Goal: Information Seeking & Learning: Learn about a topic

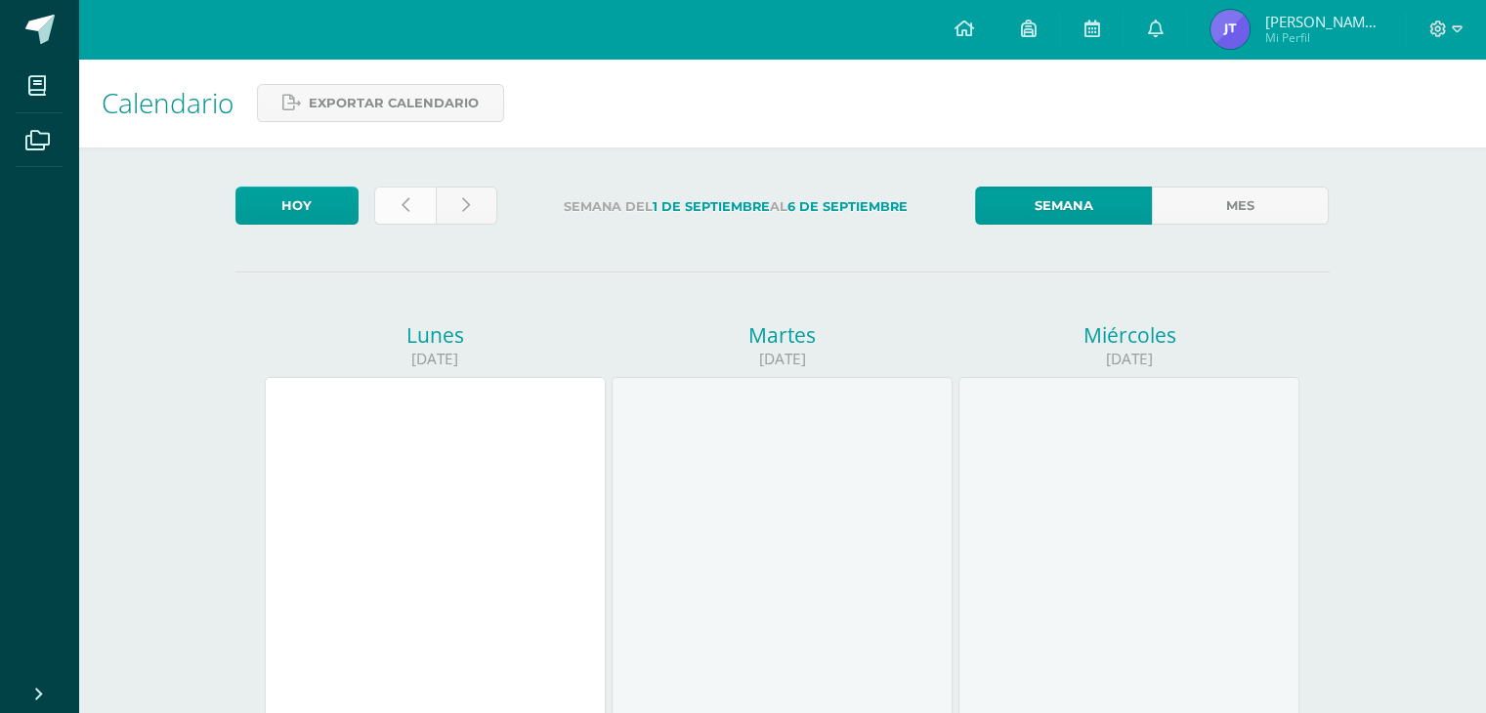
click at [414, 213] on link at bounding box center [405, 206] width 62 height 38
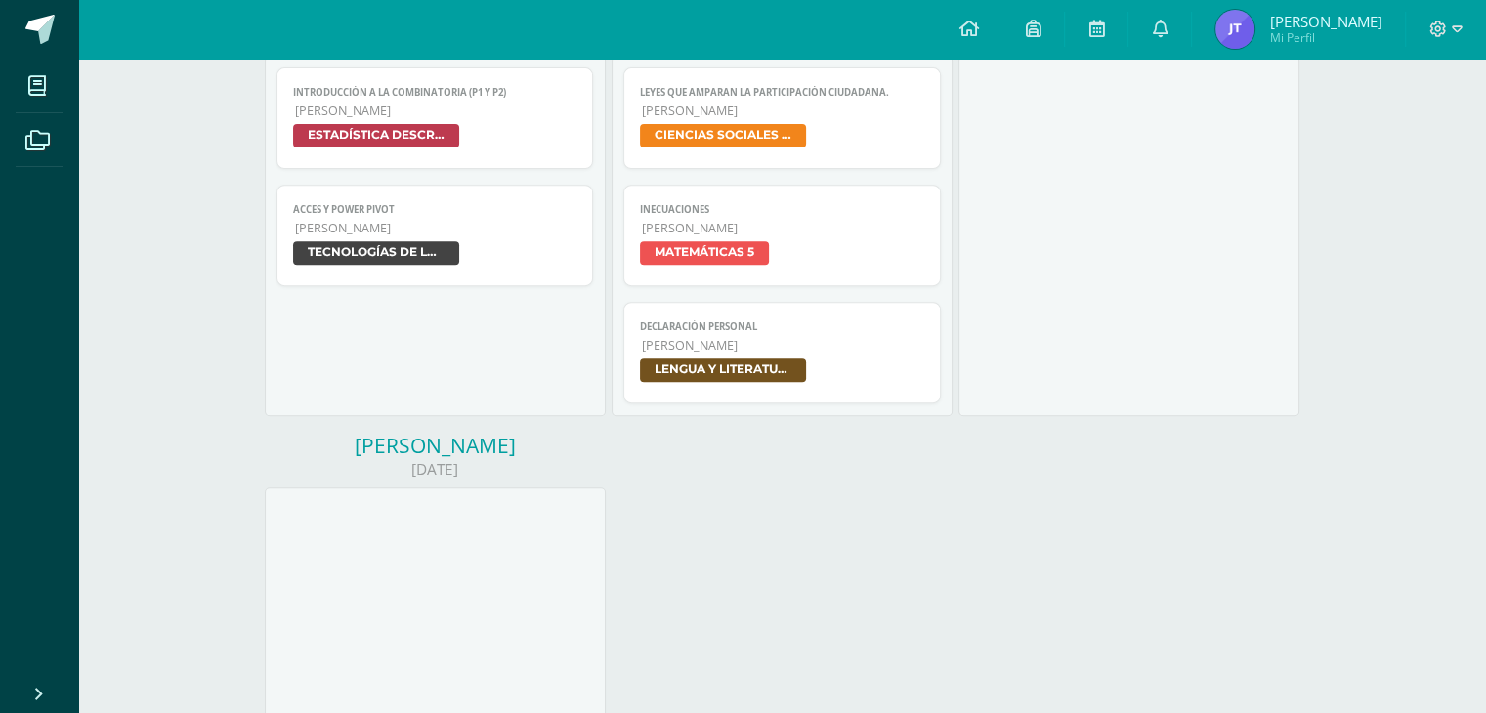
scroll to position [752, 0]
click at [530, 255] on span "TECNOLOGÍAS DE LA INFORMACIÓN Y LA COMUNICACIÓN 5" at bounding box center [435, 256] width 284 height 28
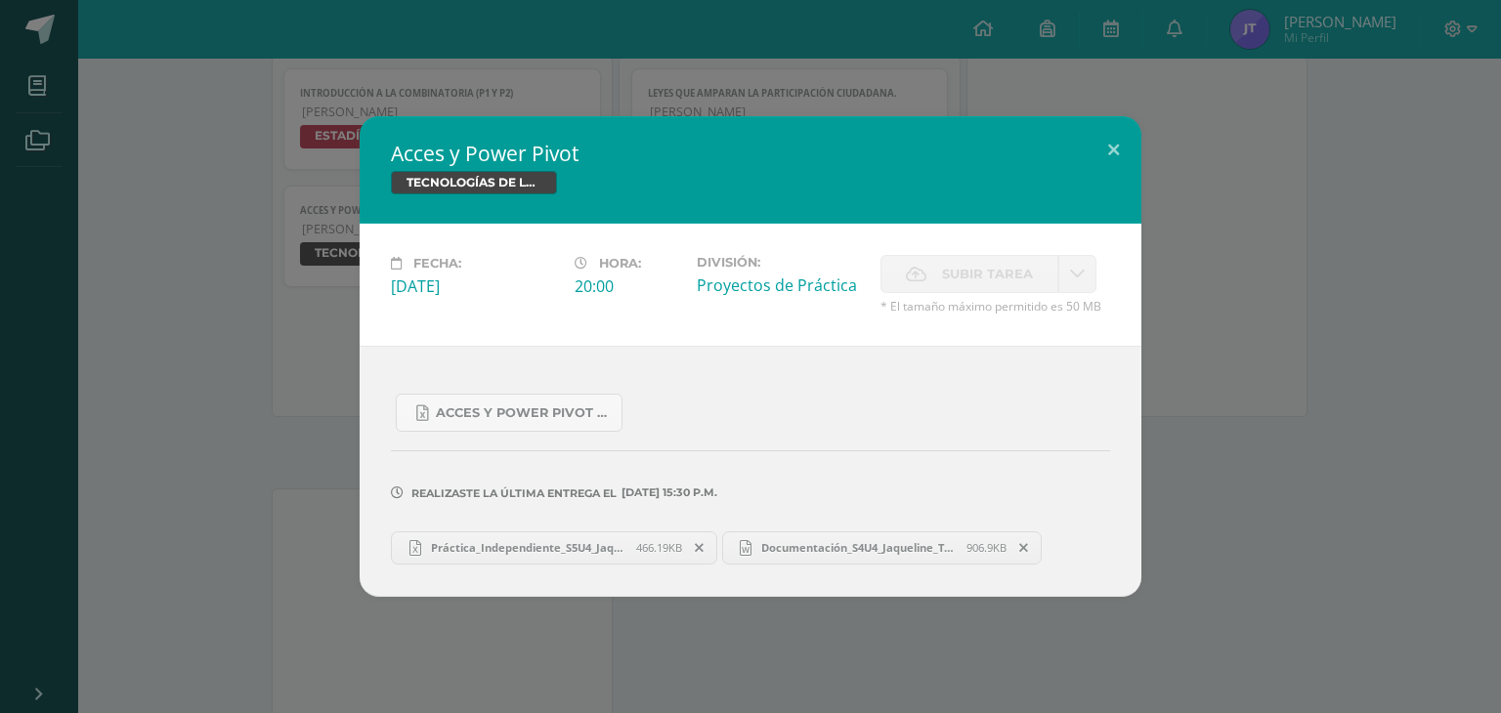
click at [554, 544] on span "Práctica_Independiente_S5U4_Jaqueline_Tuiz.xlsx" at bounding box center [528, 547] width 215 height 15
click at [886, 550] on span "Documentación_S4U4_Jaqueline_Tuiz_Par.docx" at bounding box center [858, 547] width 215 height 15
click at [1117, 154] on button at bounding box center [1114, 149] width 56 height 66
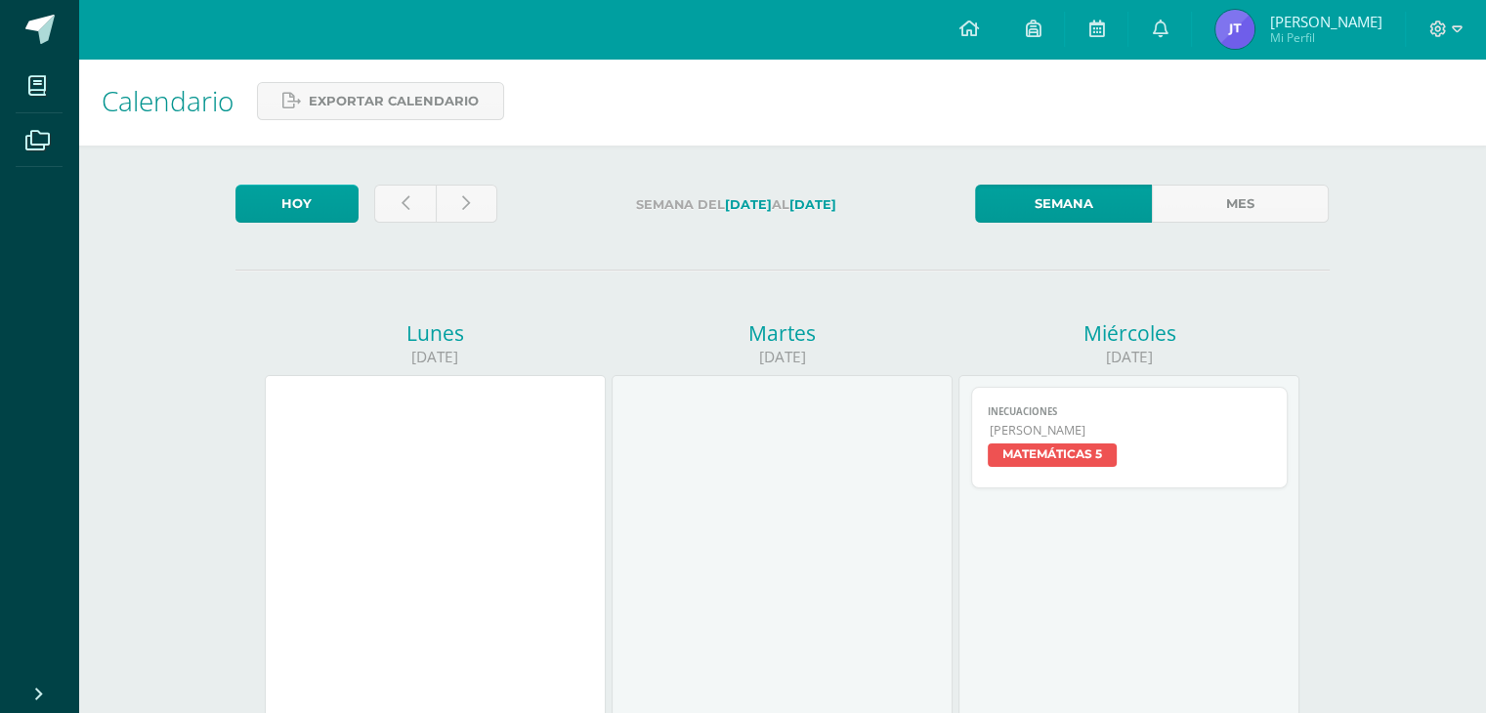
scroll to position [0, 0]
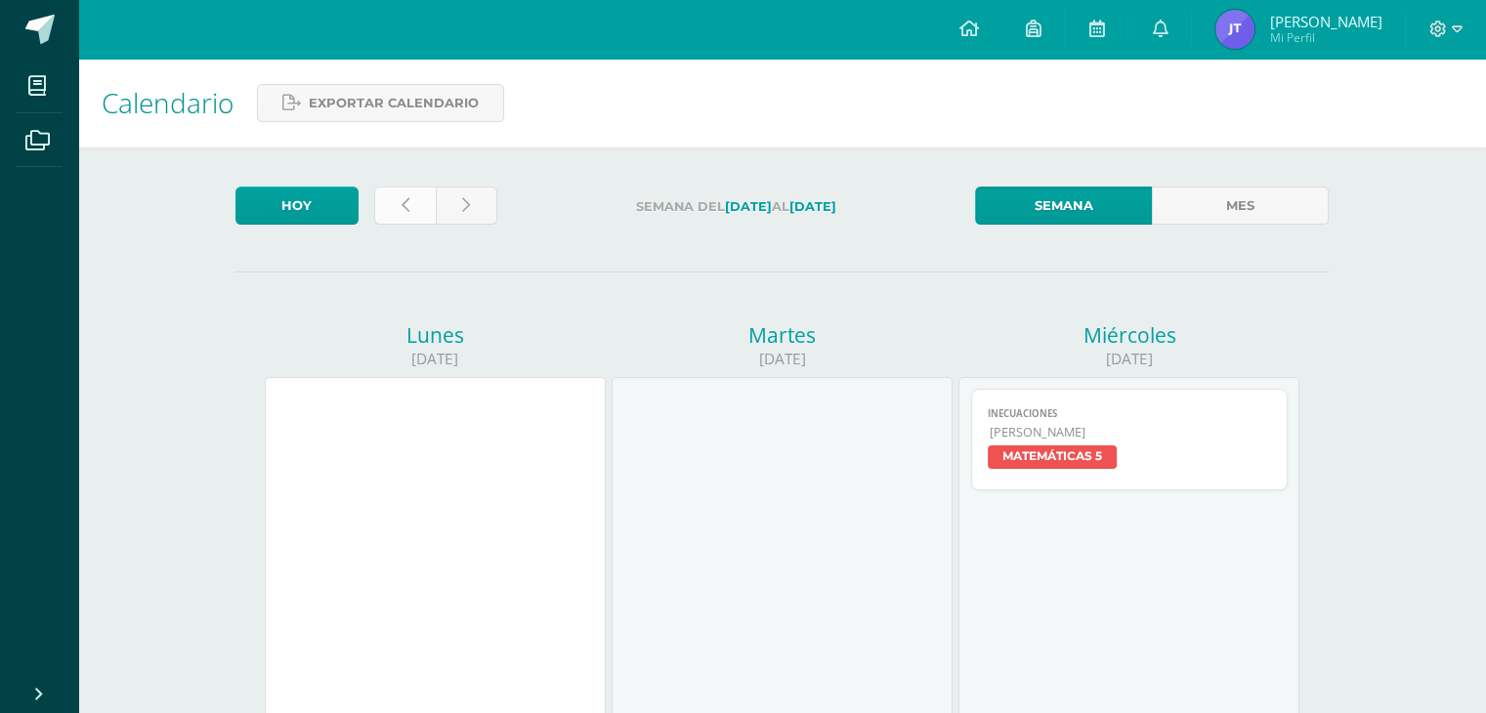
click at [407, 216] on link at bounding box center [405, 206] width 62 height 38
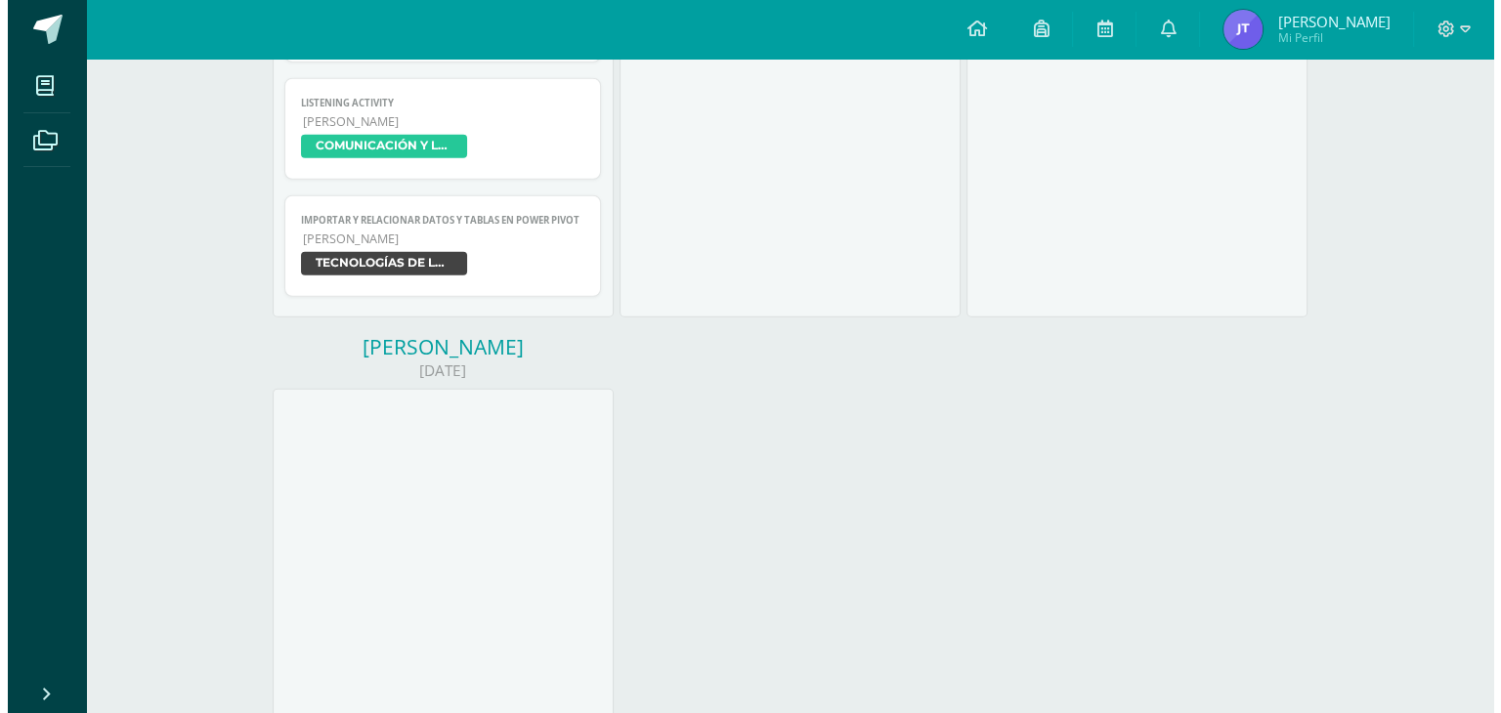
scroll to position [5323, 0]
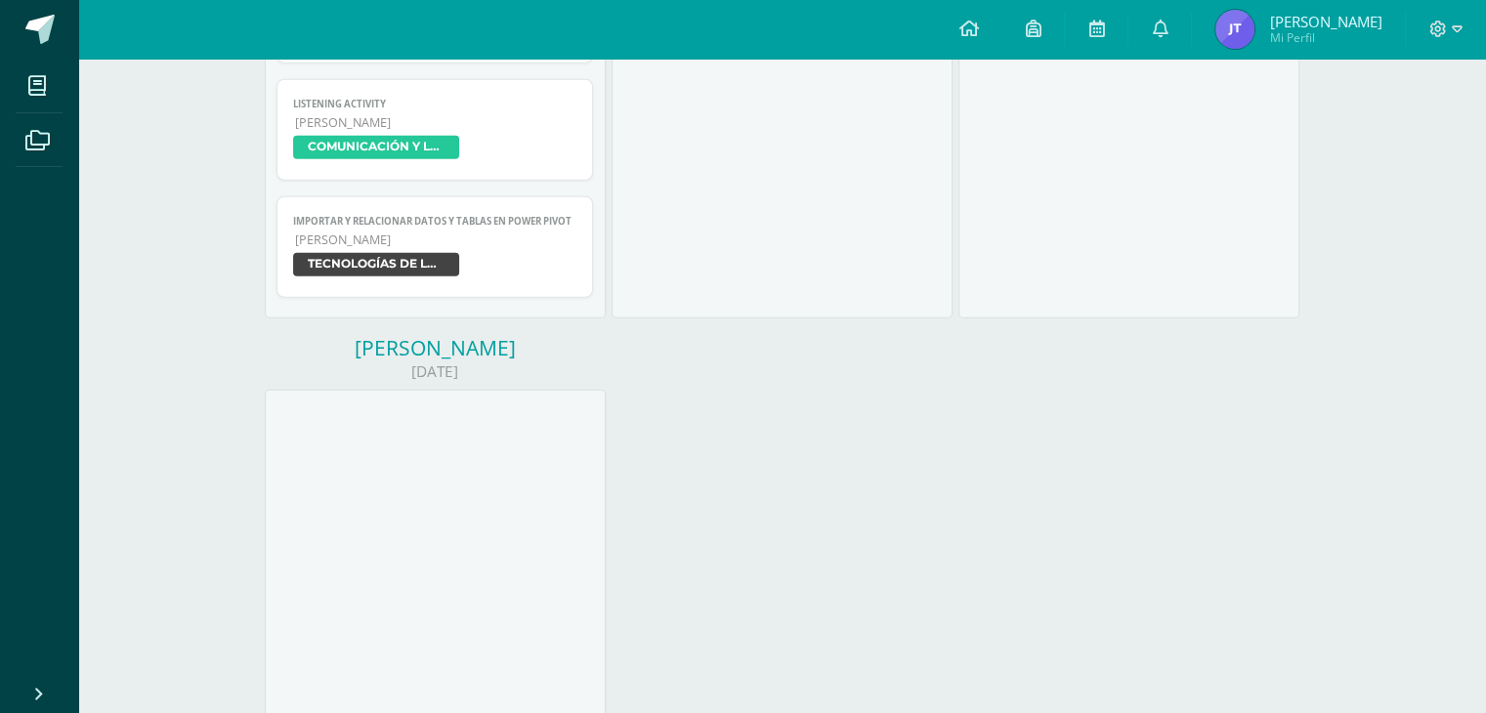
click at [484, 270] on span "TECNOLOGÍAS DE LA INFORMACIÓN Y LA COMUNICACIÓN 5" at bounding box center [435, 267] width 284 height 28
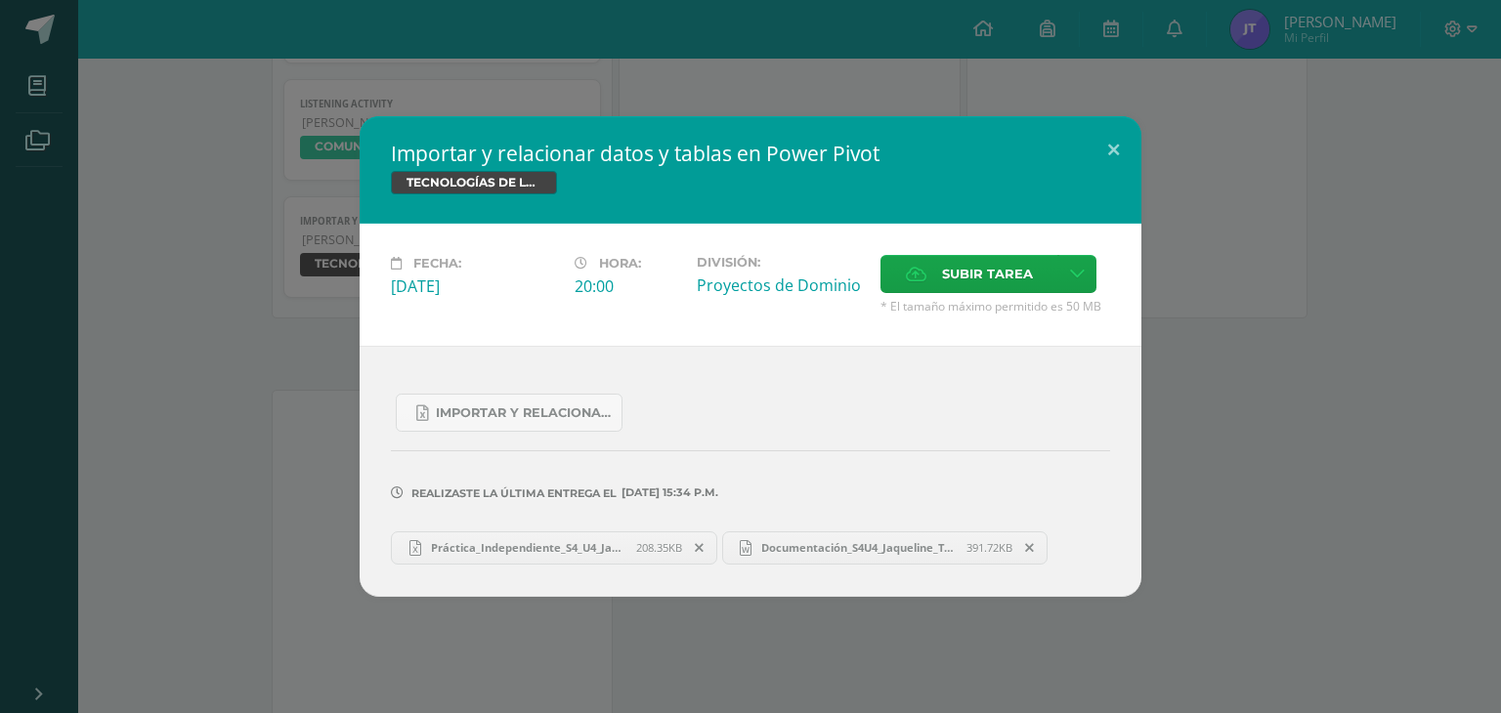
click at [550, 548] on span "Práctica_Independiente_S4_U4_Jaqueline_Tuiz.xlsx" at bounding box center [528, 547] width 215 height 15
click at [900, 543] on span "Documentación_S4U4_Jaqueline_Tuiz.docx" at bounding box center [858, 547] width 215 height 15
click at [1114, 142] on button at bounding box center [1114, 149] width 56 height 66
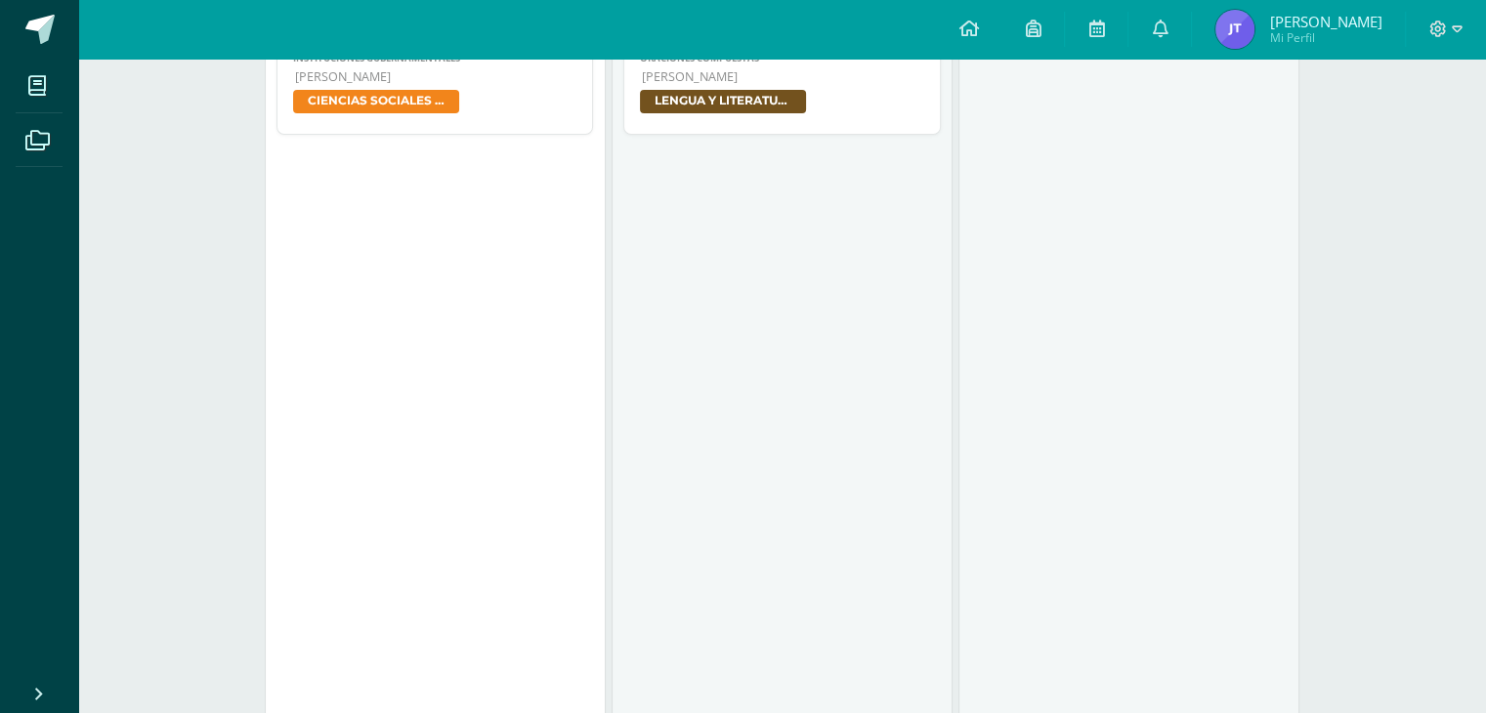
scroll to position [0, 0]
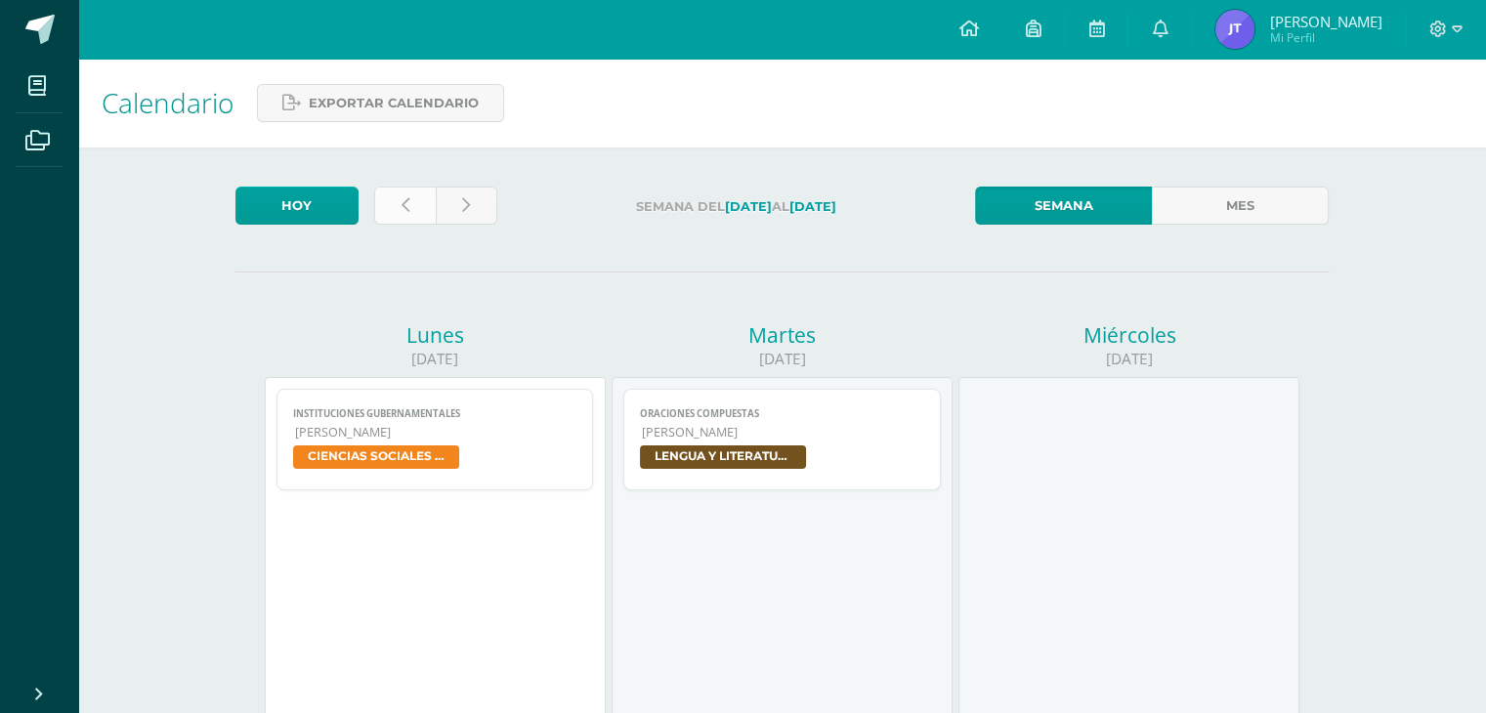
click at [407, 216] on link at bounding box center [405, 206] width 62 height 38
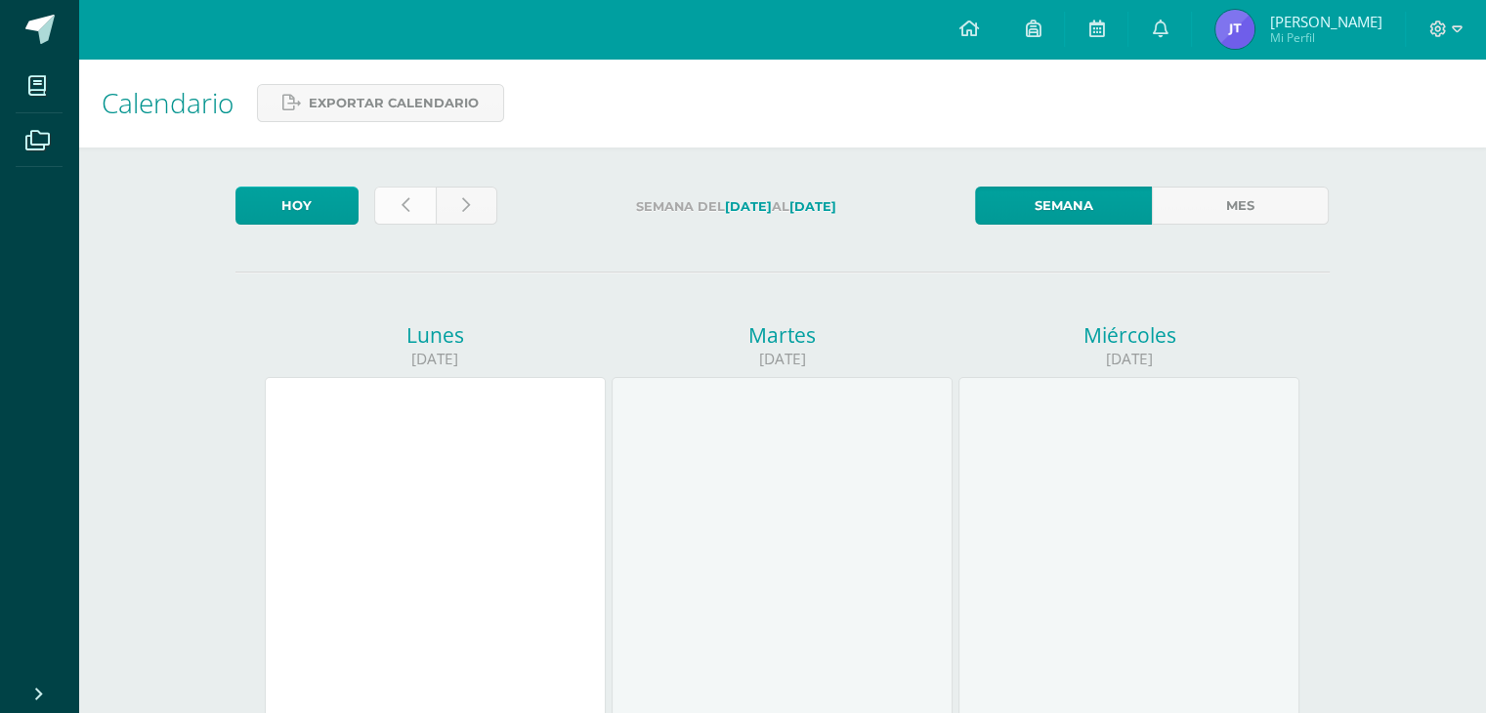
click at [414, 216] on link at bounding box center [405, 206] width 62 height 38
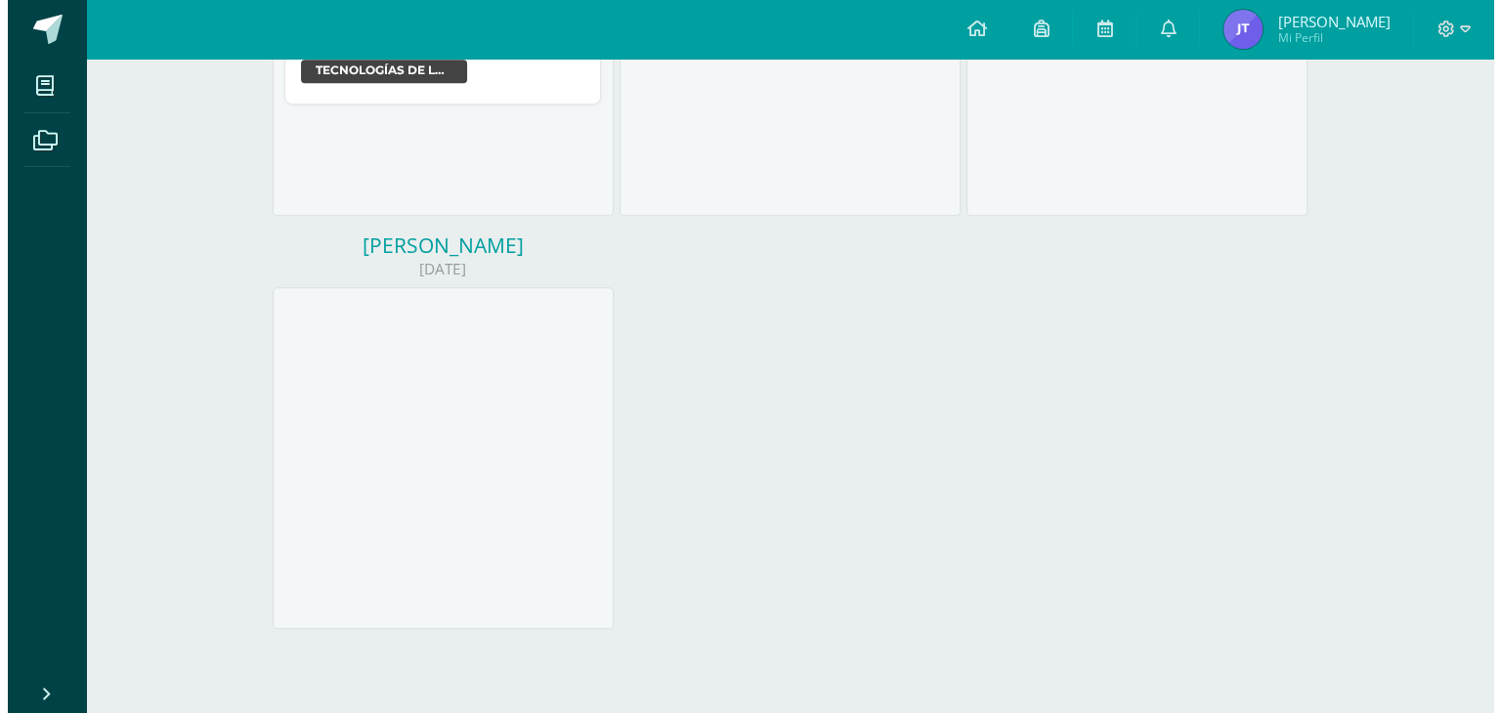
scroll to position [697, 0]
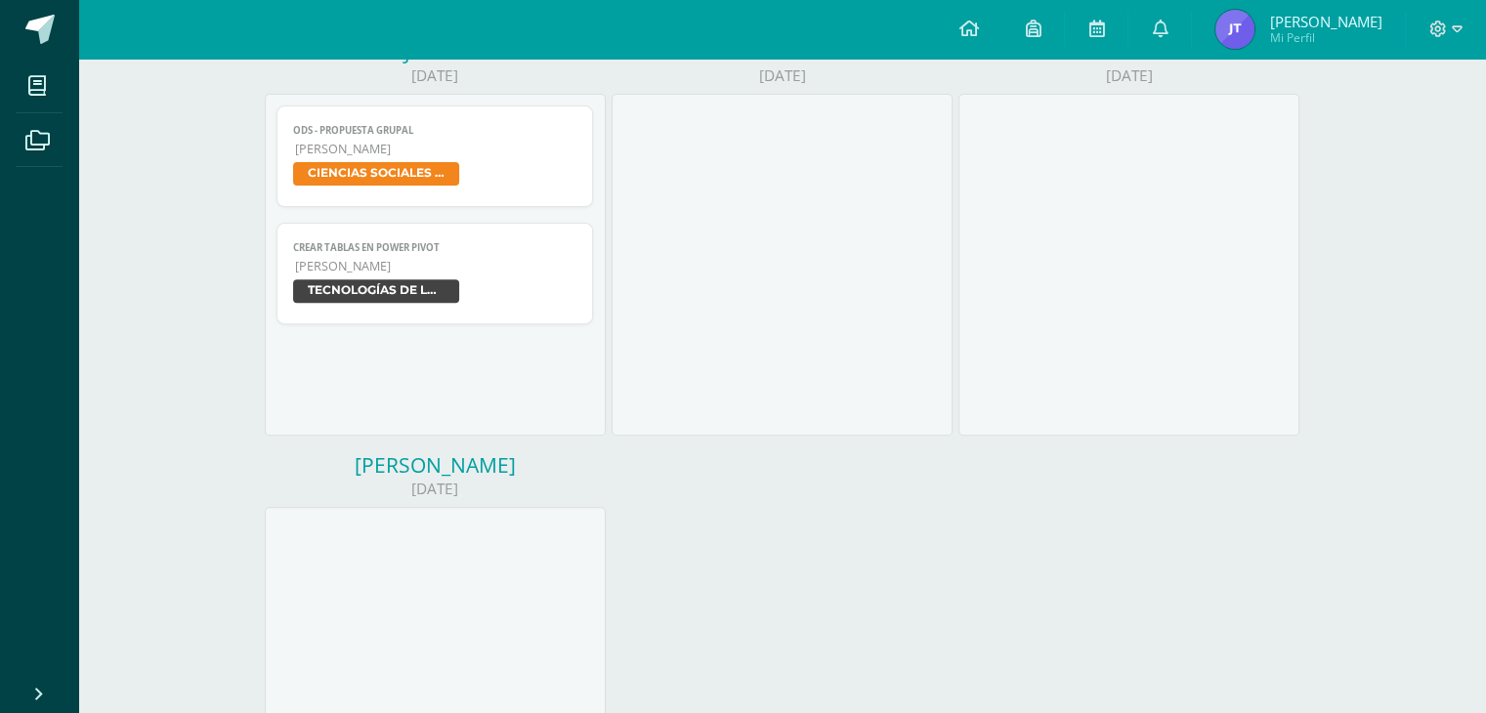
click at [536, 294] on span "TECNOLOGÍAS DE LA INFORMACIÓN Y LA COMUNICACIÓN 5" at bounding box center [435, 293] width 284 height 28
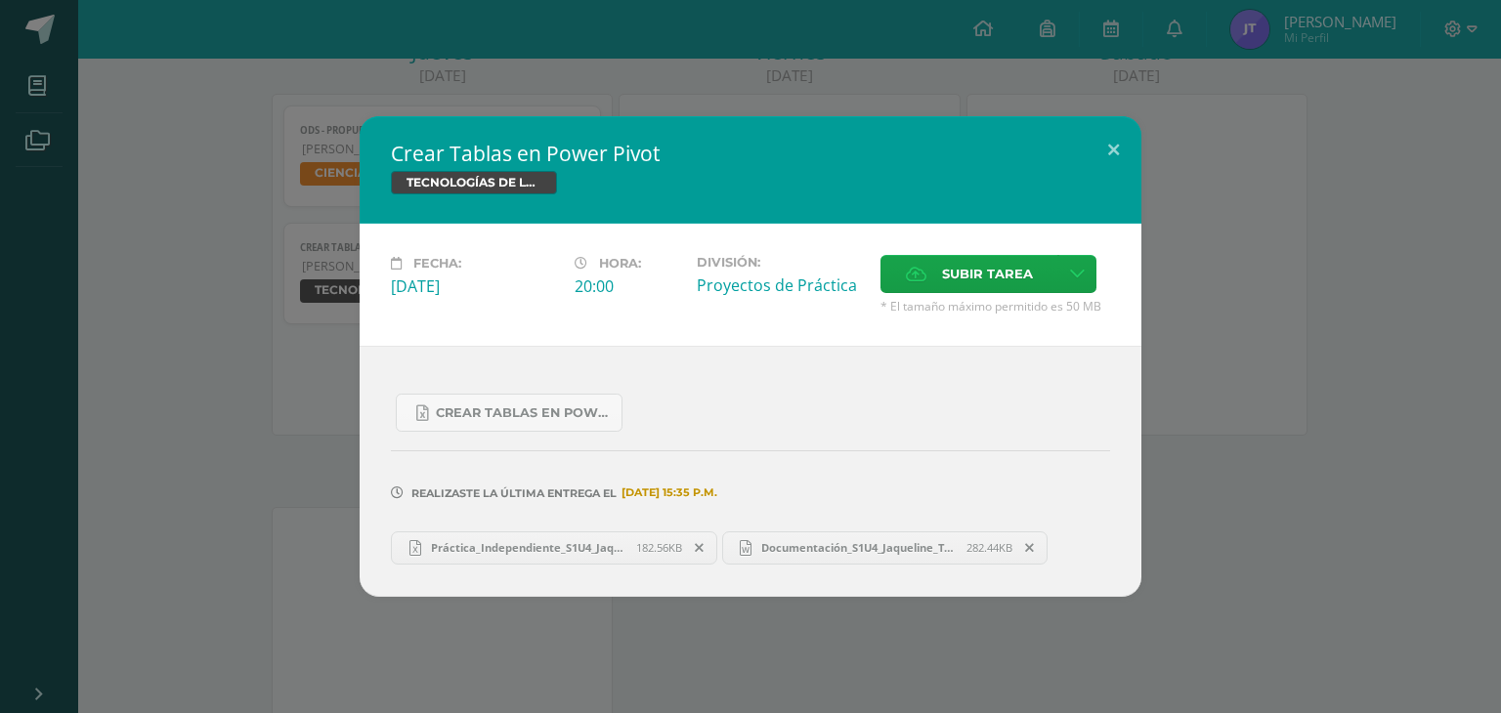
click at [552, 553] on span "Práctica_Independiente_S1U4_Jaqueline_Tuiz.xlsx" at bounding box center [528, 547] width 215 height 15
click at [837, 547] on span "Documentación_S1U4_Jaqueline_Tuiz.docx" at bounding box center [858, 547] width 215 height 15
click at [1005, 188] on div "TECNOLOGÍAS DE LA INFORMACIÓN Y LA COMUNICACIÓN 5" at bounding box center [750, 185] width 719 height 28
click at [1110, 150] on button at bounding box center [1114, 149] width 56 height 66
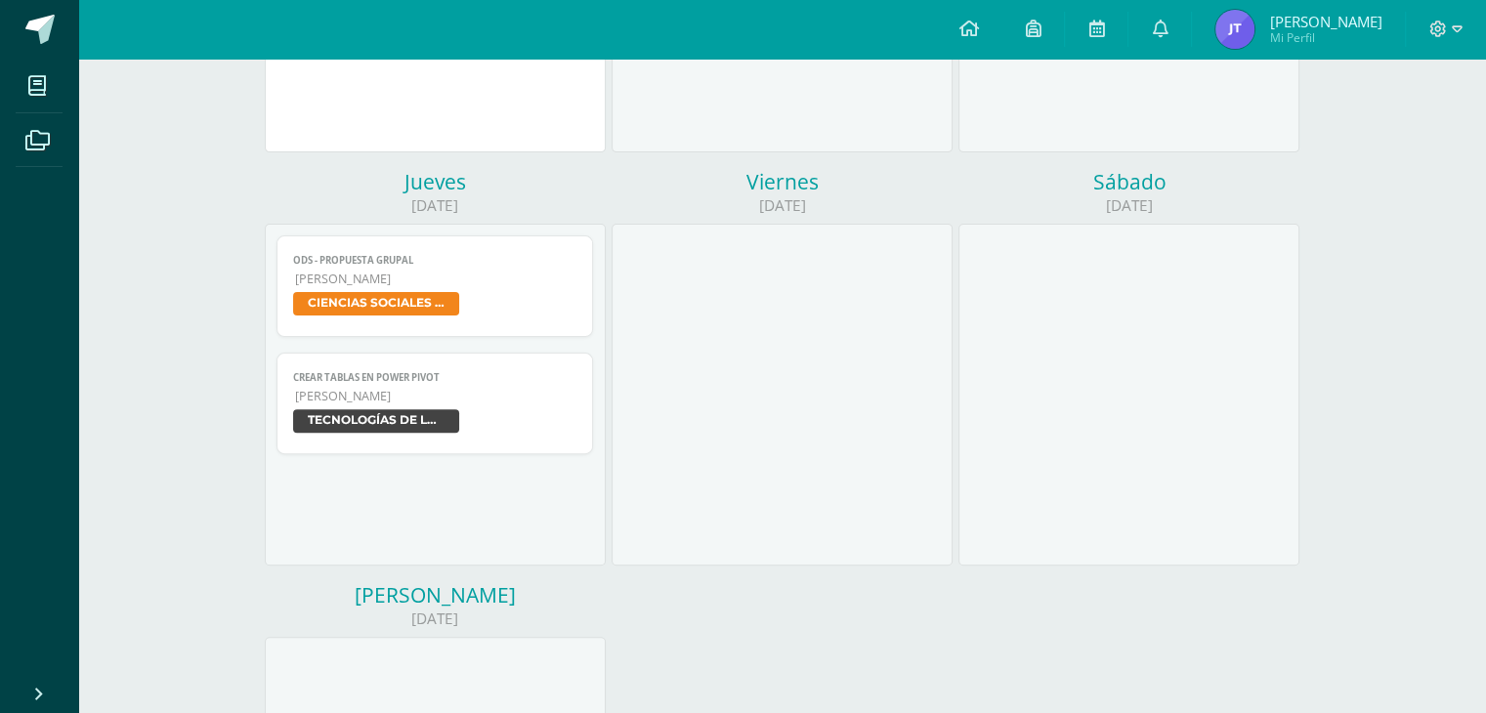
scroll to position [521, 0]
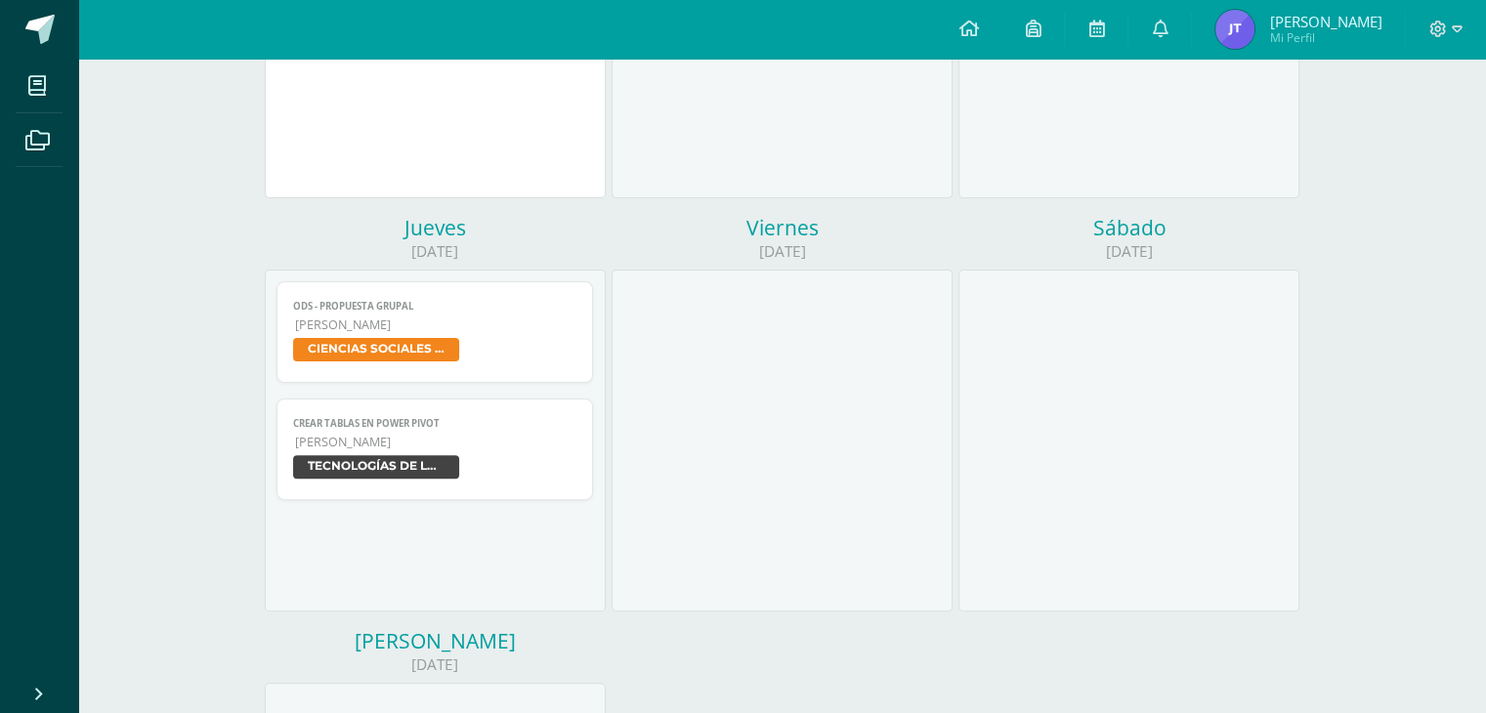
click at [970, 522] on div at bounding box center [1129, 441] width 341 height 342
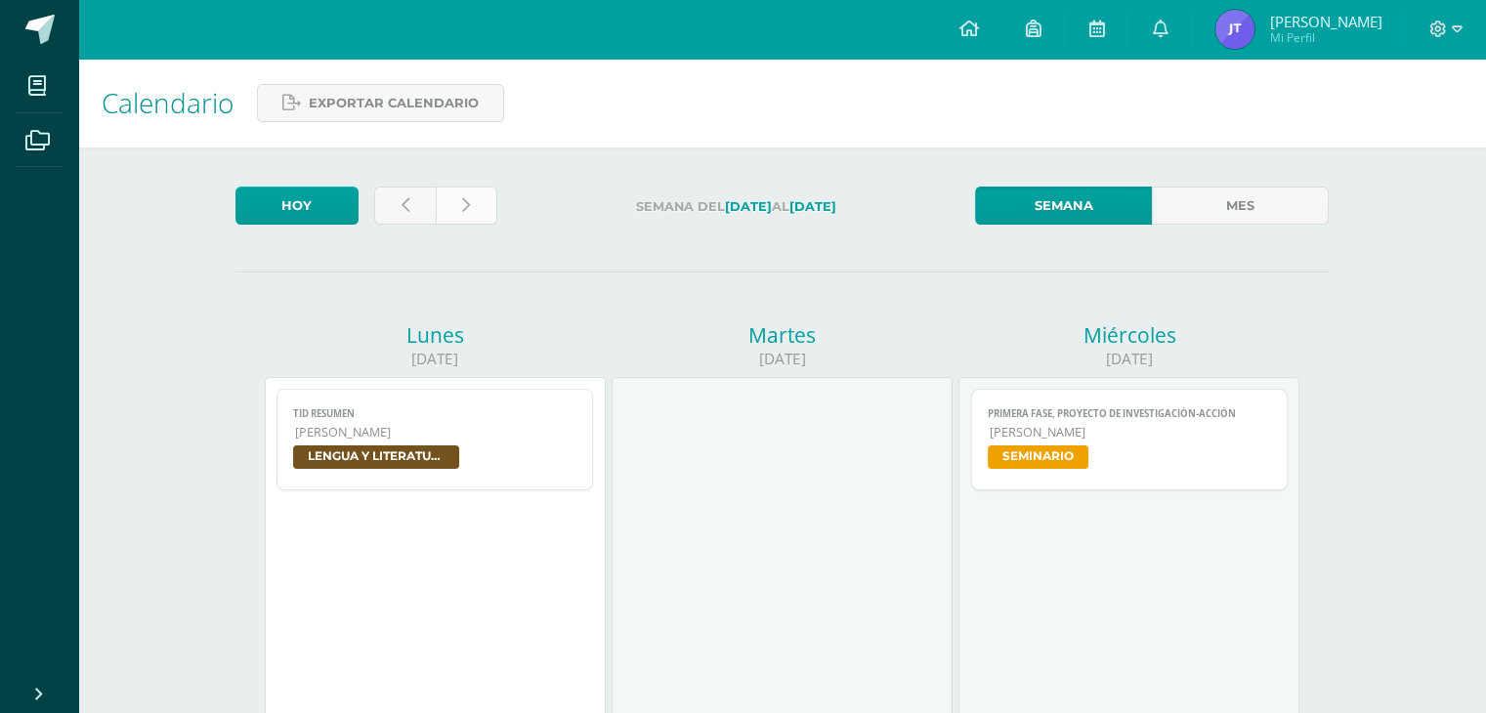
click at [481, 203] on link at bounding box center [467, 206] width 62 height 38
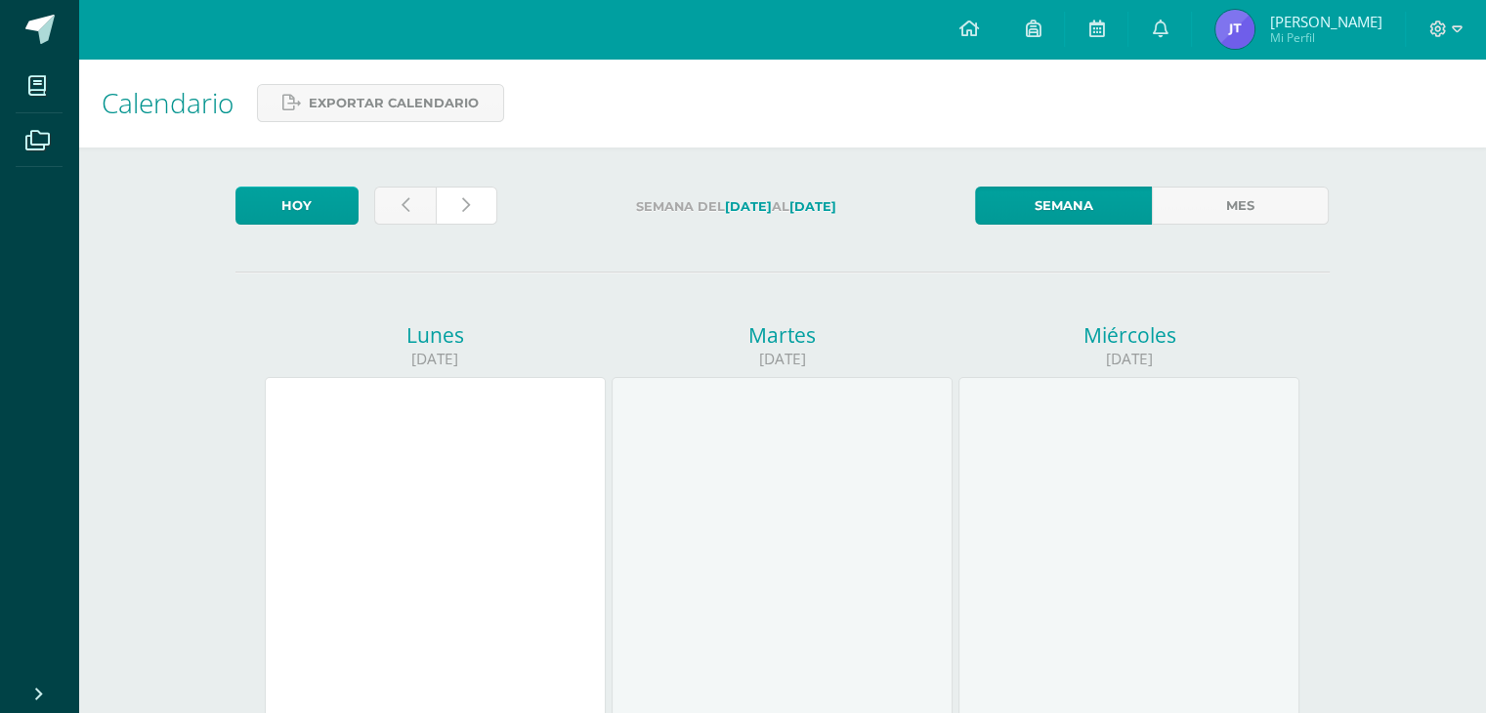
click at [481, 203] on link at bounding box center [467, 206] width 62 height 38
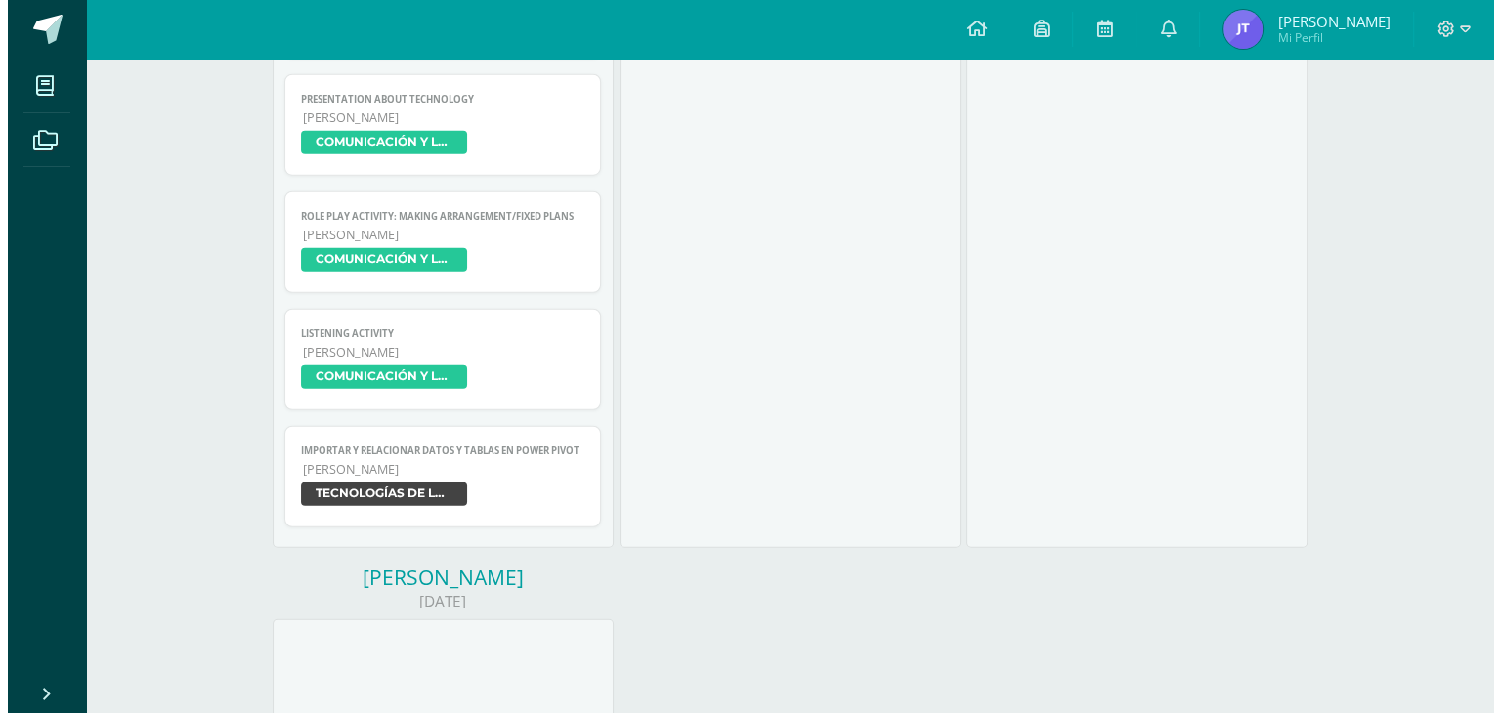
scroll to position [5092, 0]
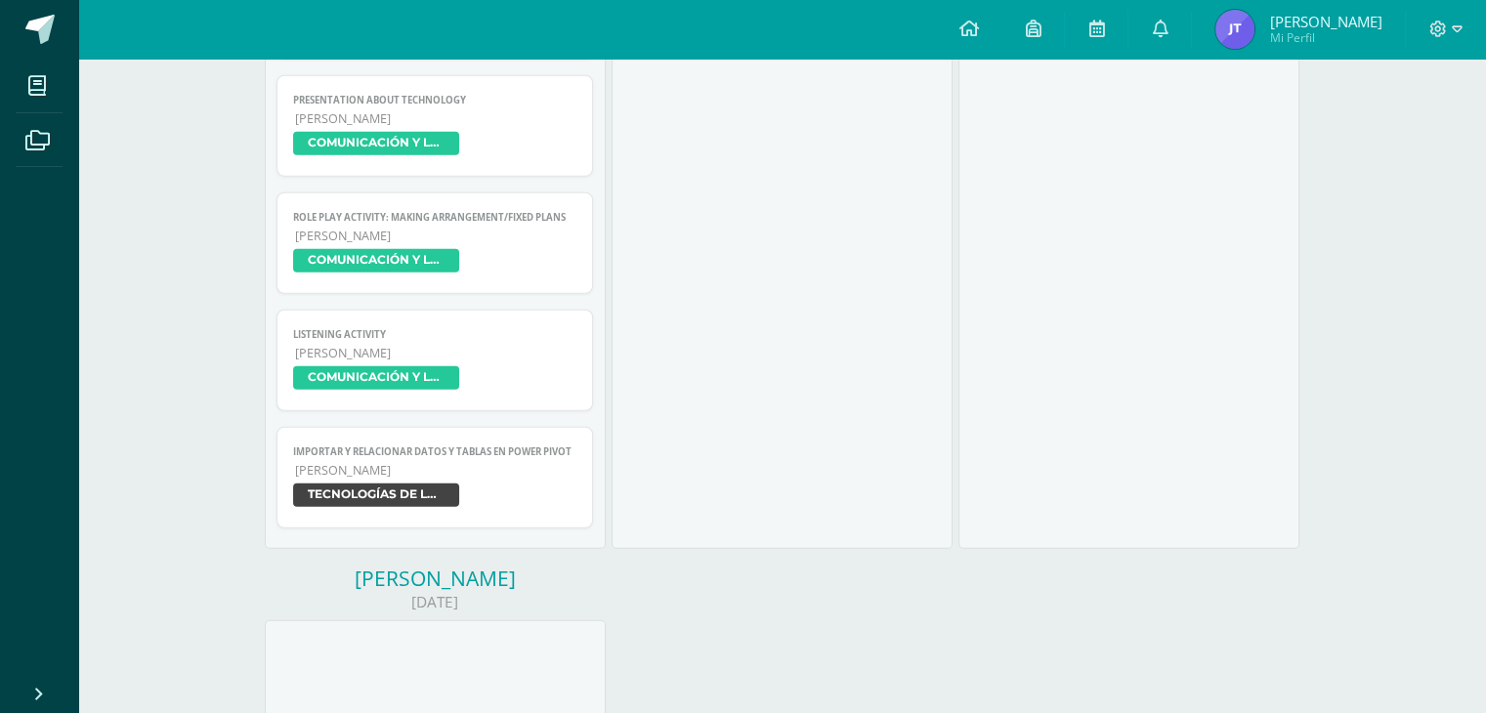
click at [512, 474] on span "[PERSON_NAME]" at bounding box center [436, 470] width 282 height 17
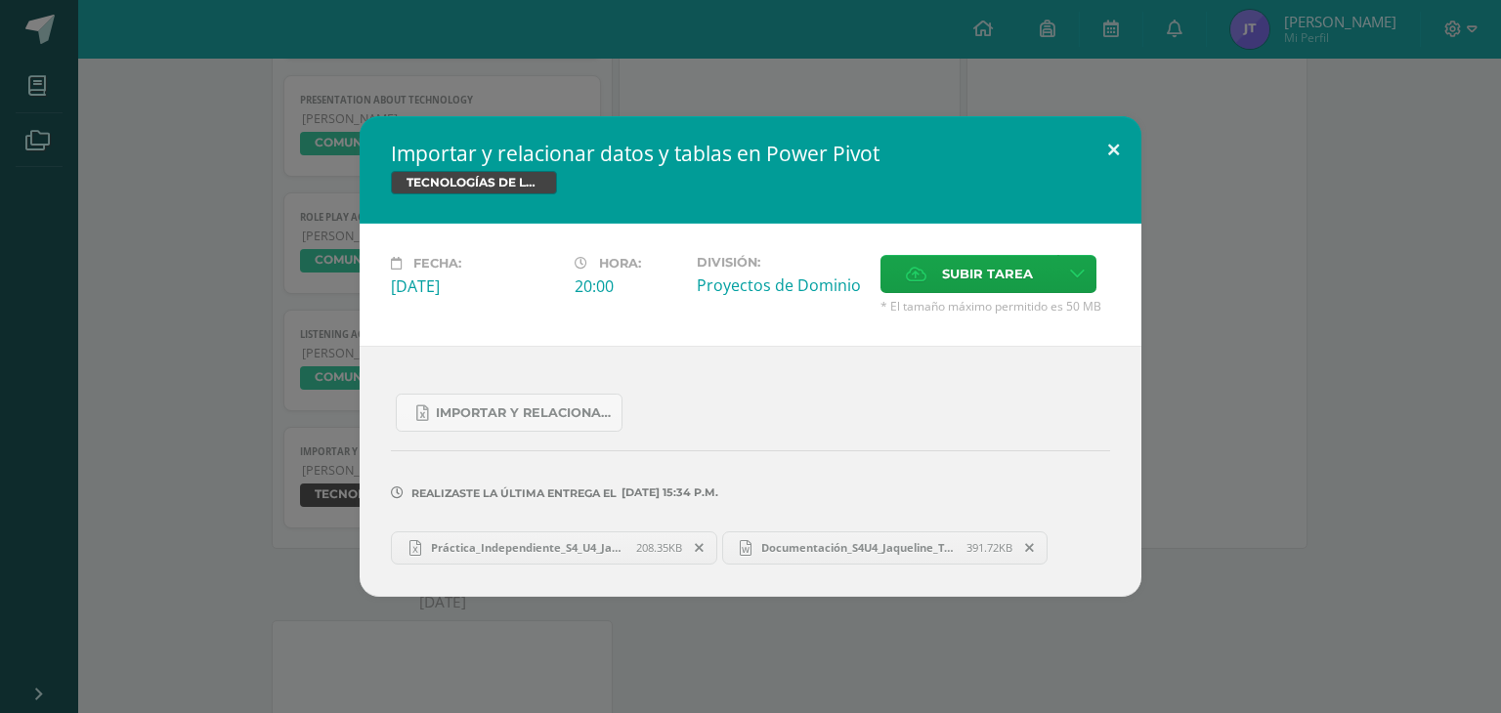
click at [1105, 160] on button at bounding box center [1114, 149] width 56 height 66
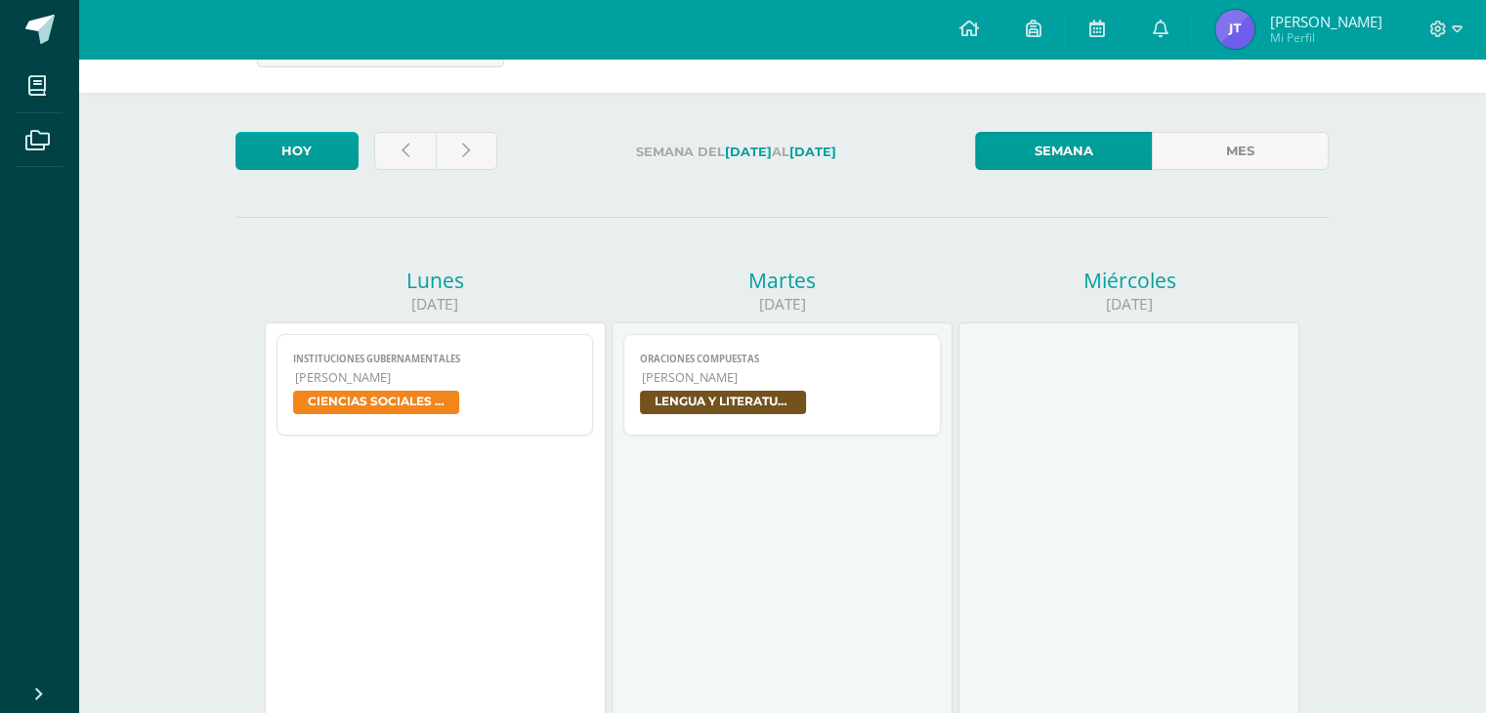
scroll to position [0, 0]
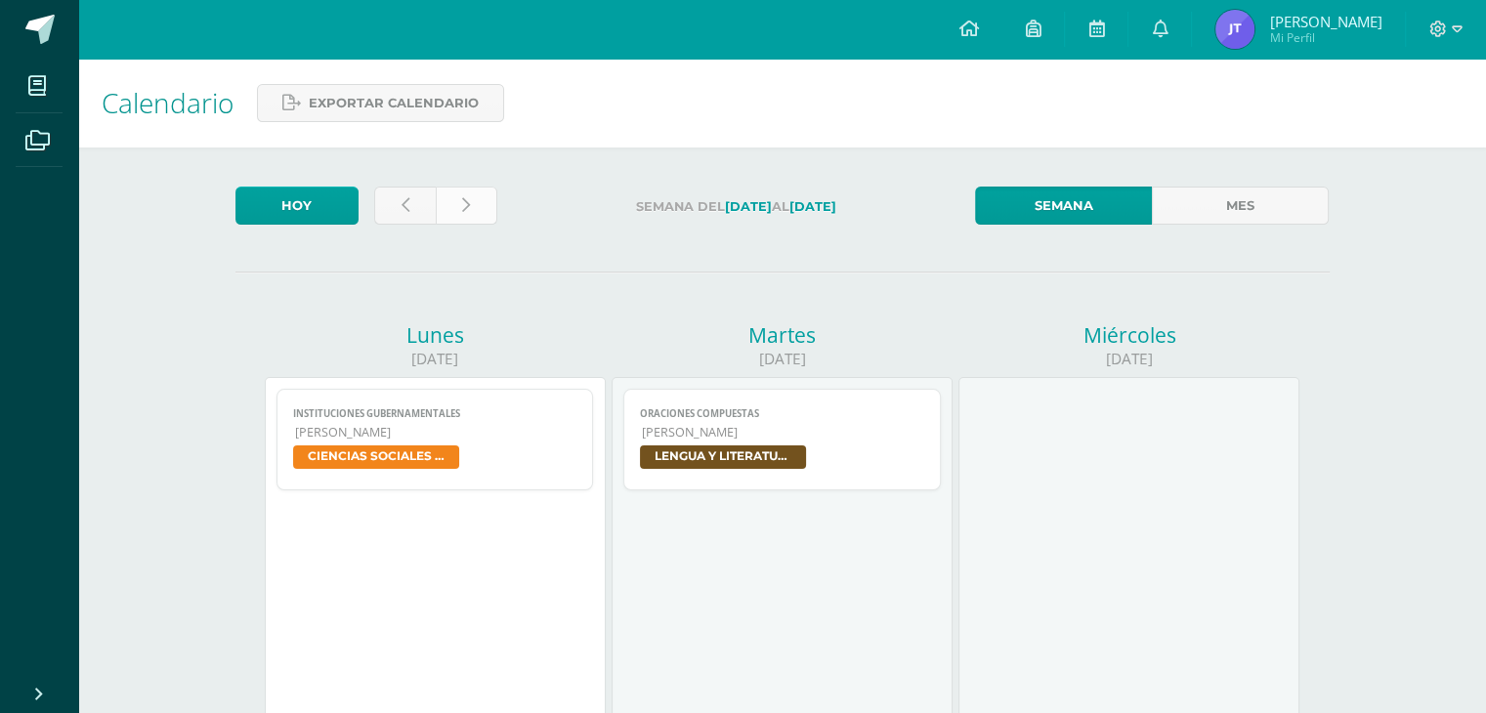
click at [461, 220] on link at bounding box center [467, 206] width 62 height 38
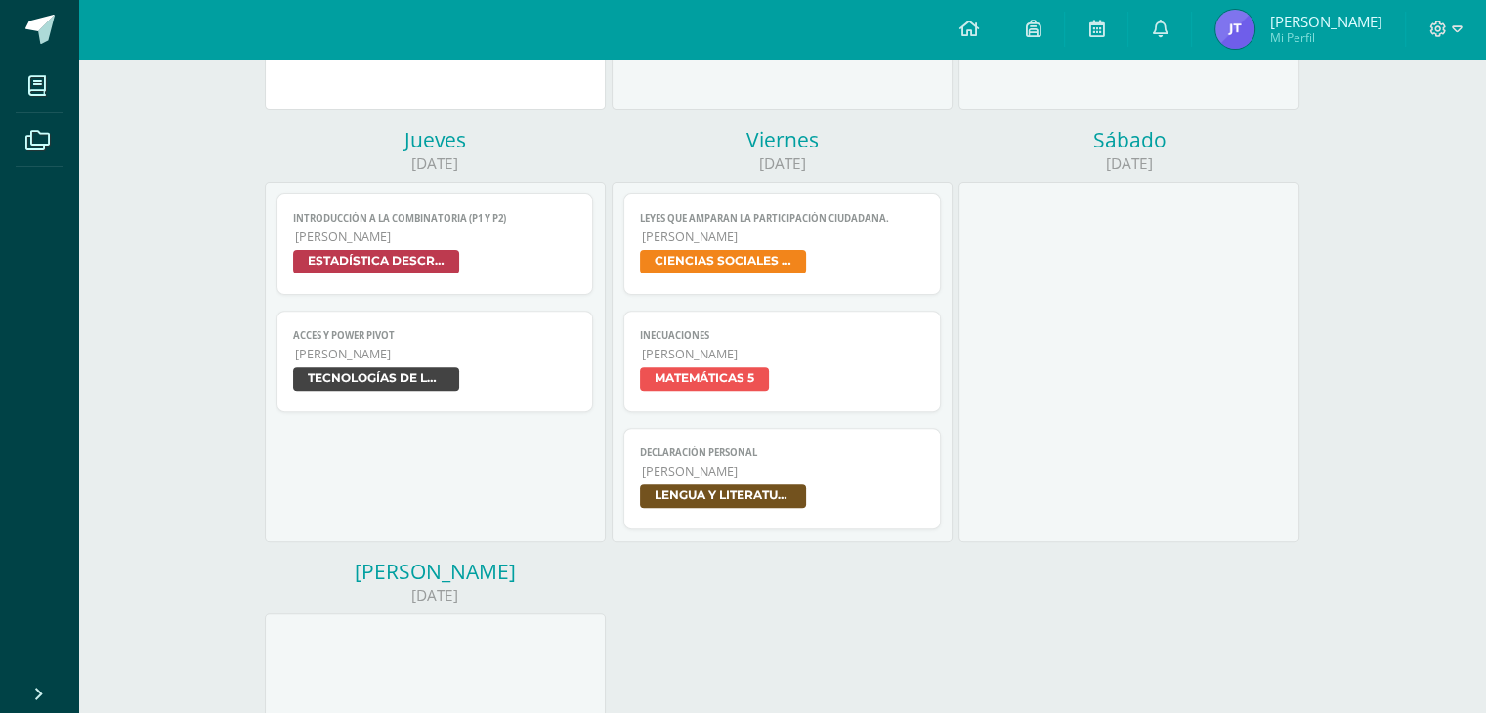
scroll to position [609, 0]
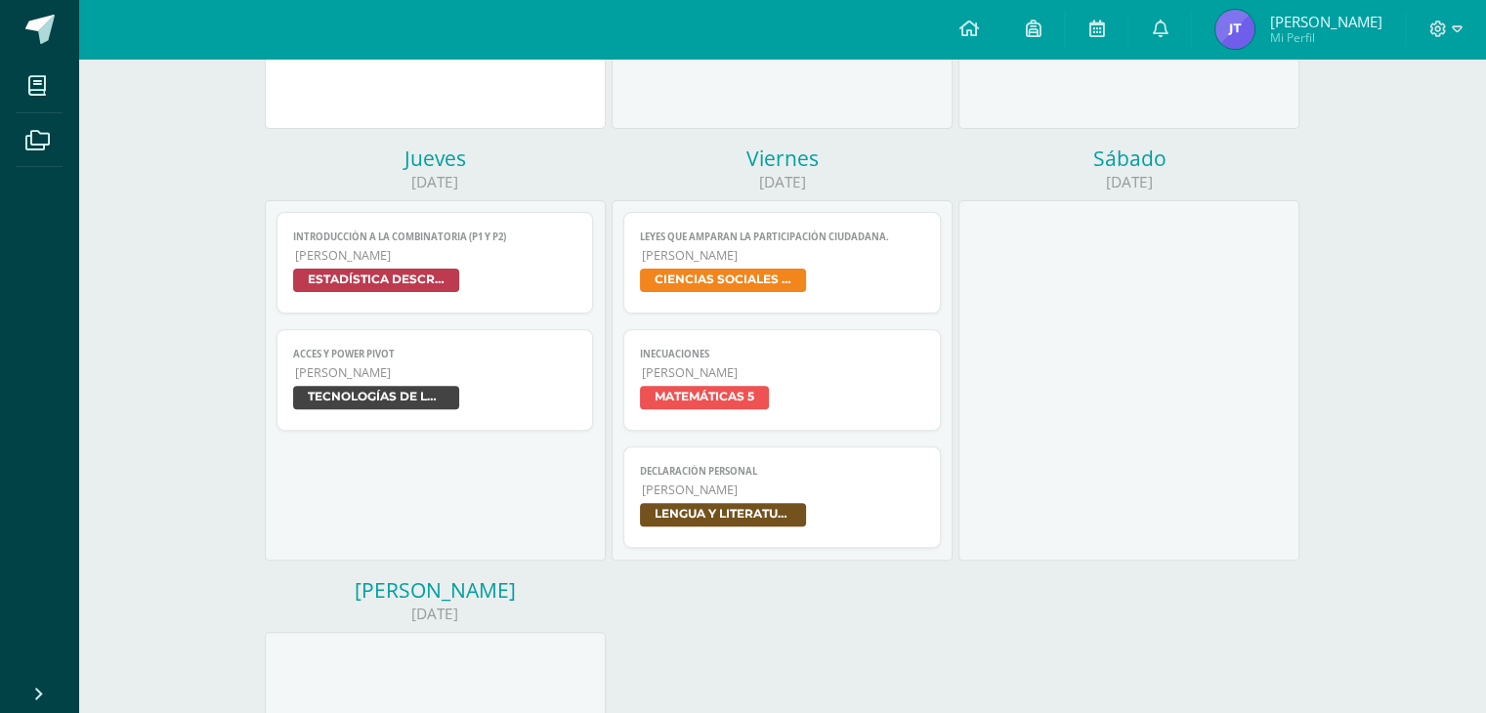
click at [522, 385] on link "Acces y Power Pivot Quinto Bachillerato TECNOLOGÍAS DE LA INFORMACIÓN Y LA COMU…" at bounding box center [436, 380] width 318 height 102
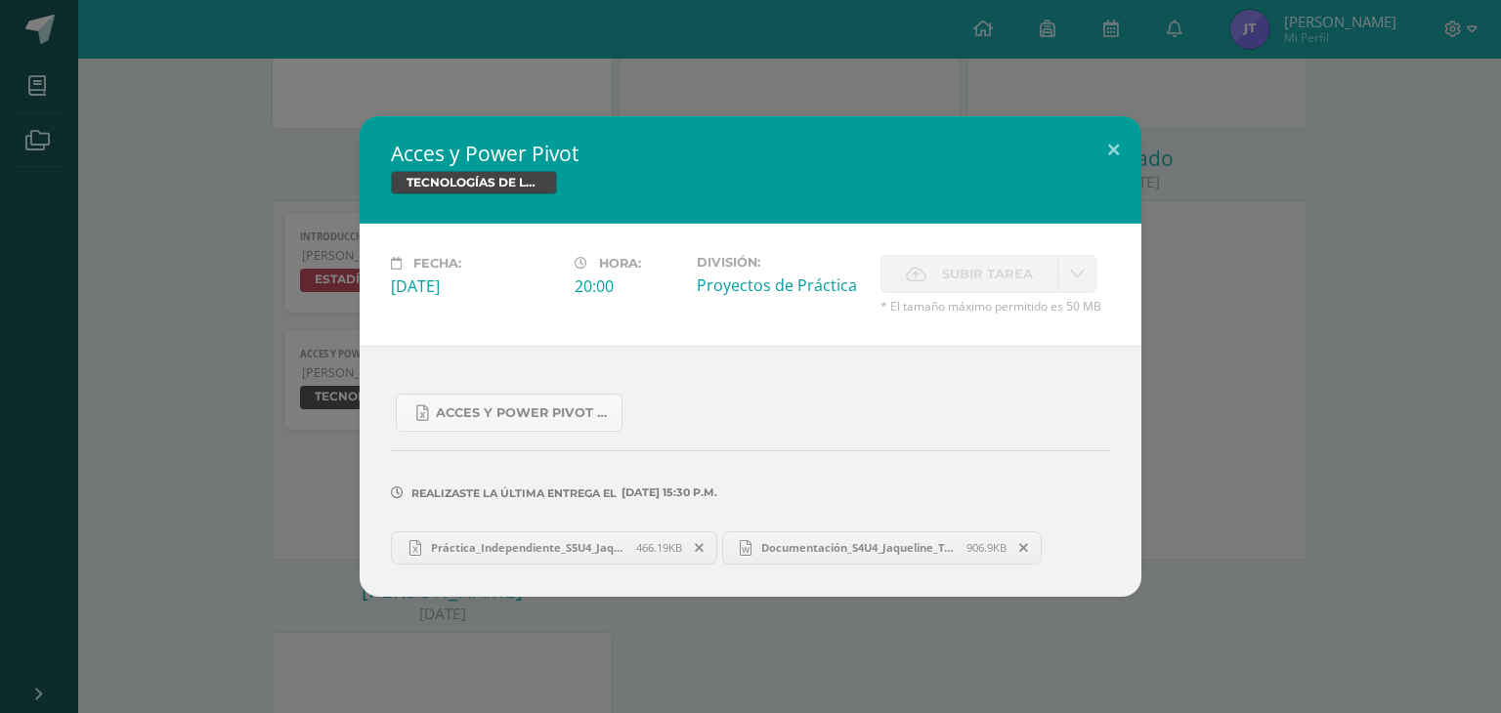
click at [611, 553] on span "Práctica_Independiente_S5U4_Jaqueline_Tuiz.xlsx" at bounding box center [528, 547] width 215 height 15
click at [821, 540] on span "Documentación_S4U4_Jaqueline_Tuiz_Par.docx" at bounding box center [858, 547] width 215 height 15
click at [1113, 153] on button at bounding box center [1114, 149] width 56 height 66
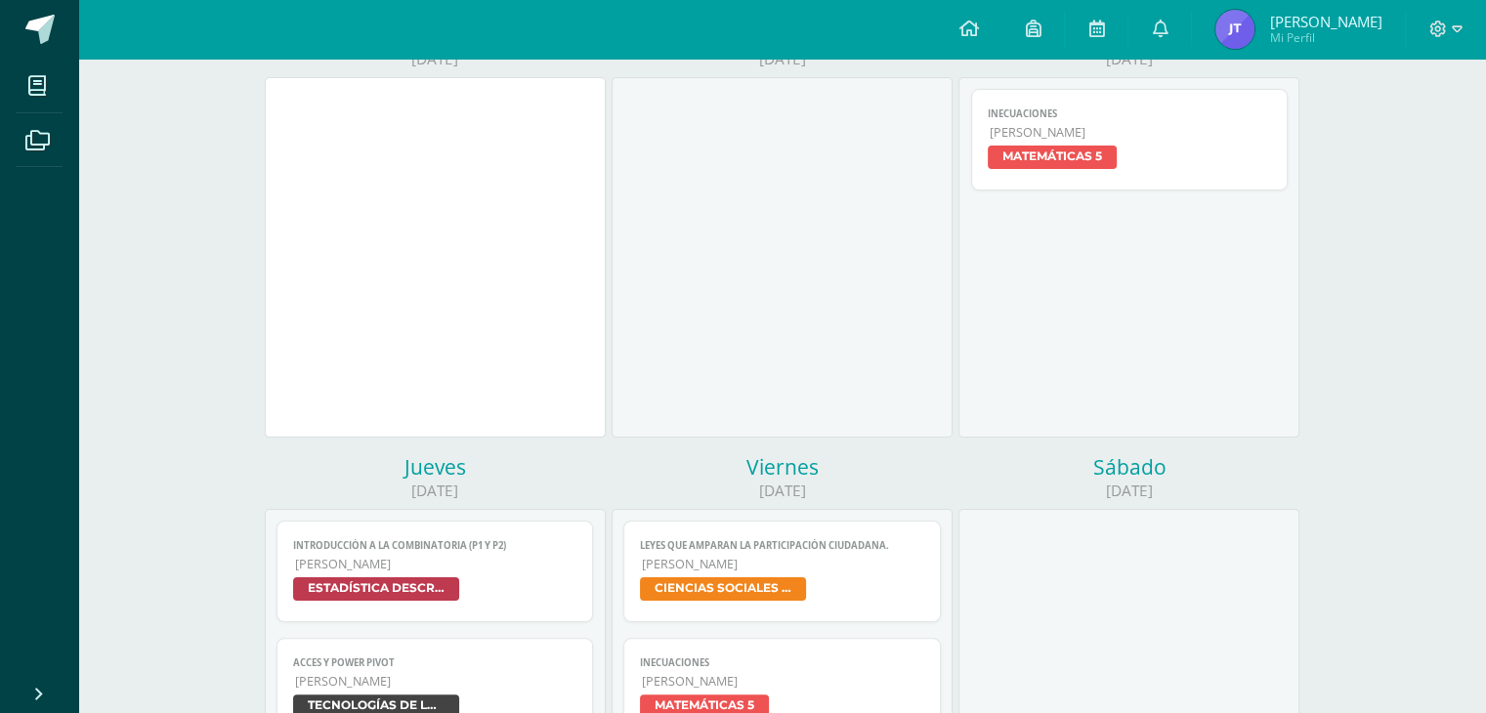
scroll to position [0, 0]
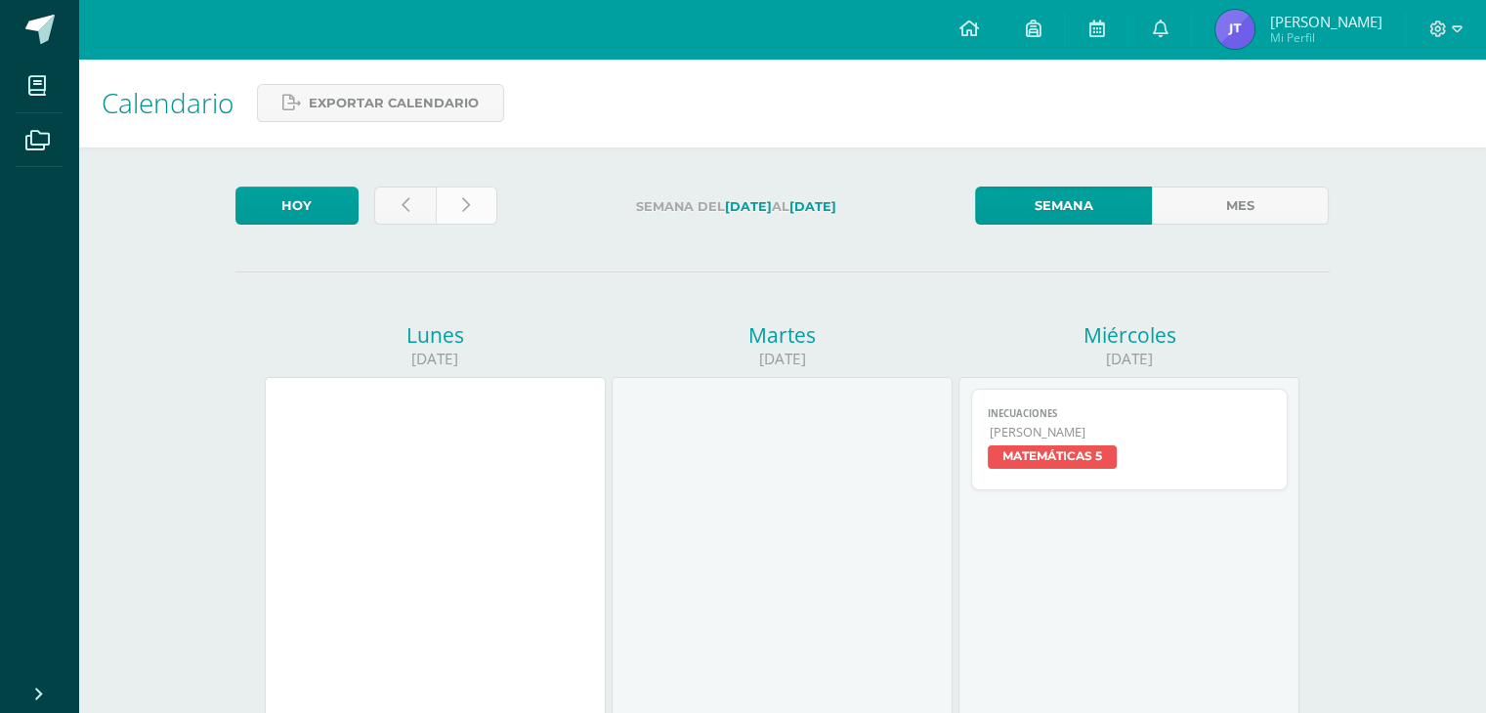
click at [485, 219] on link at bounding box center [467, 206] width 62 height 38
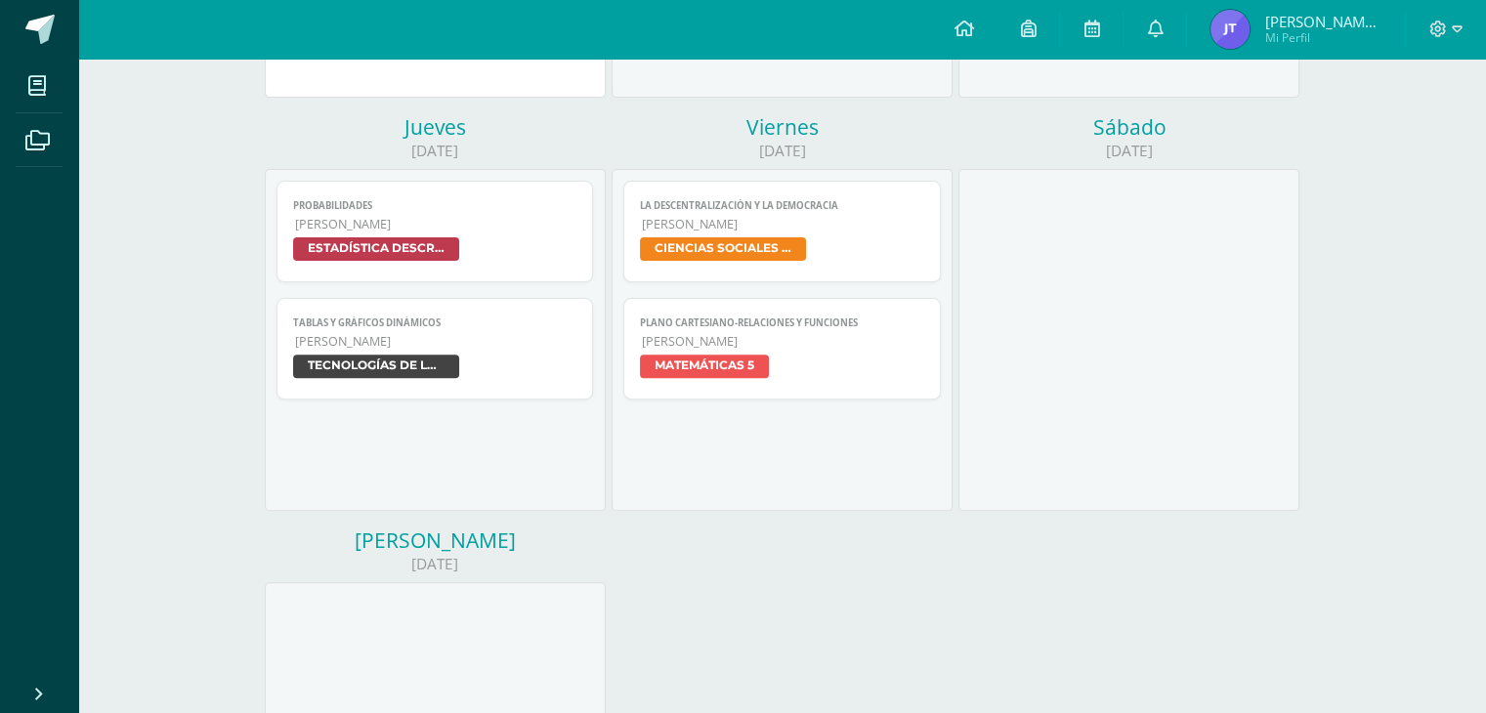
scroll to position [666, 0]
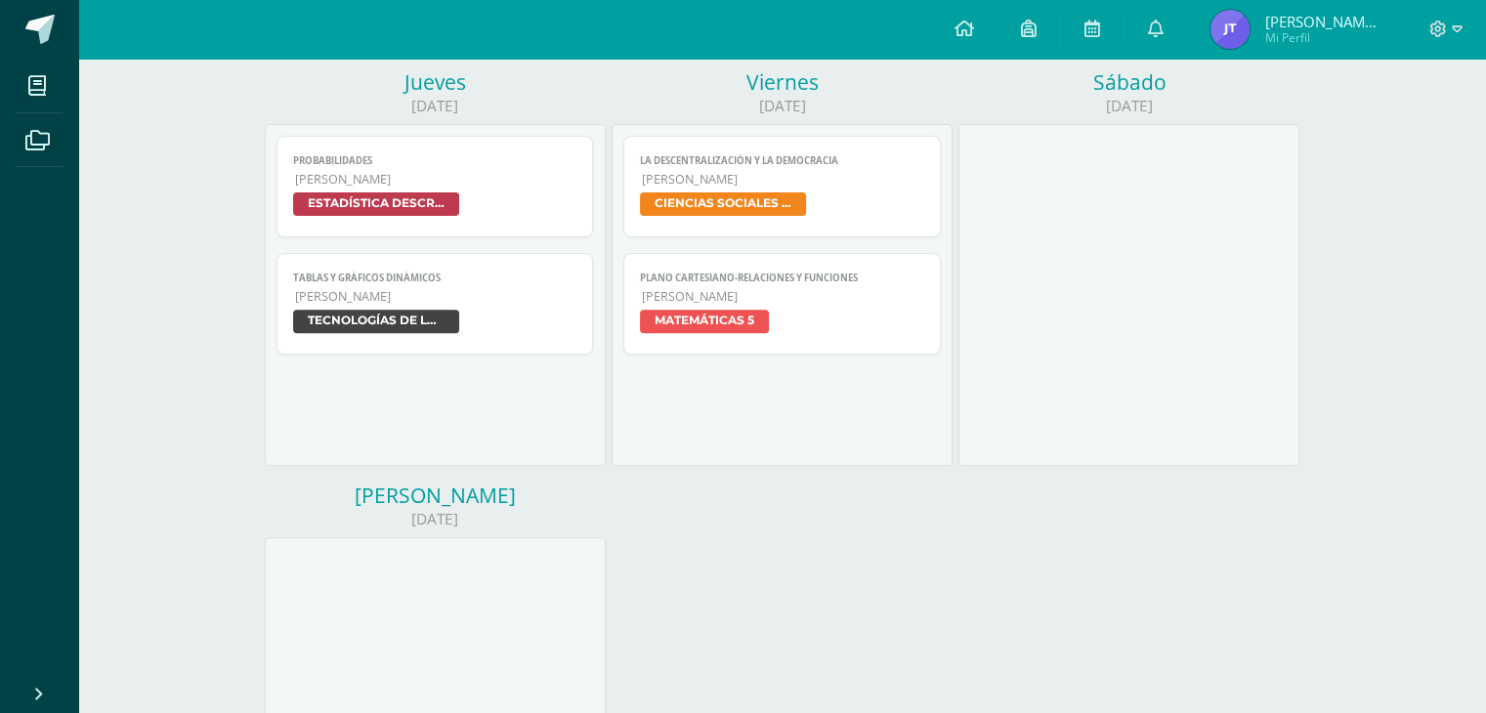
click at [522, 325] on span "TECNOLOGÍAS DE LA INFORMACIÓN Y LA COMUNICACIÓN 5" at bounding box center [435, 324] width 284 height 28
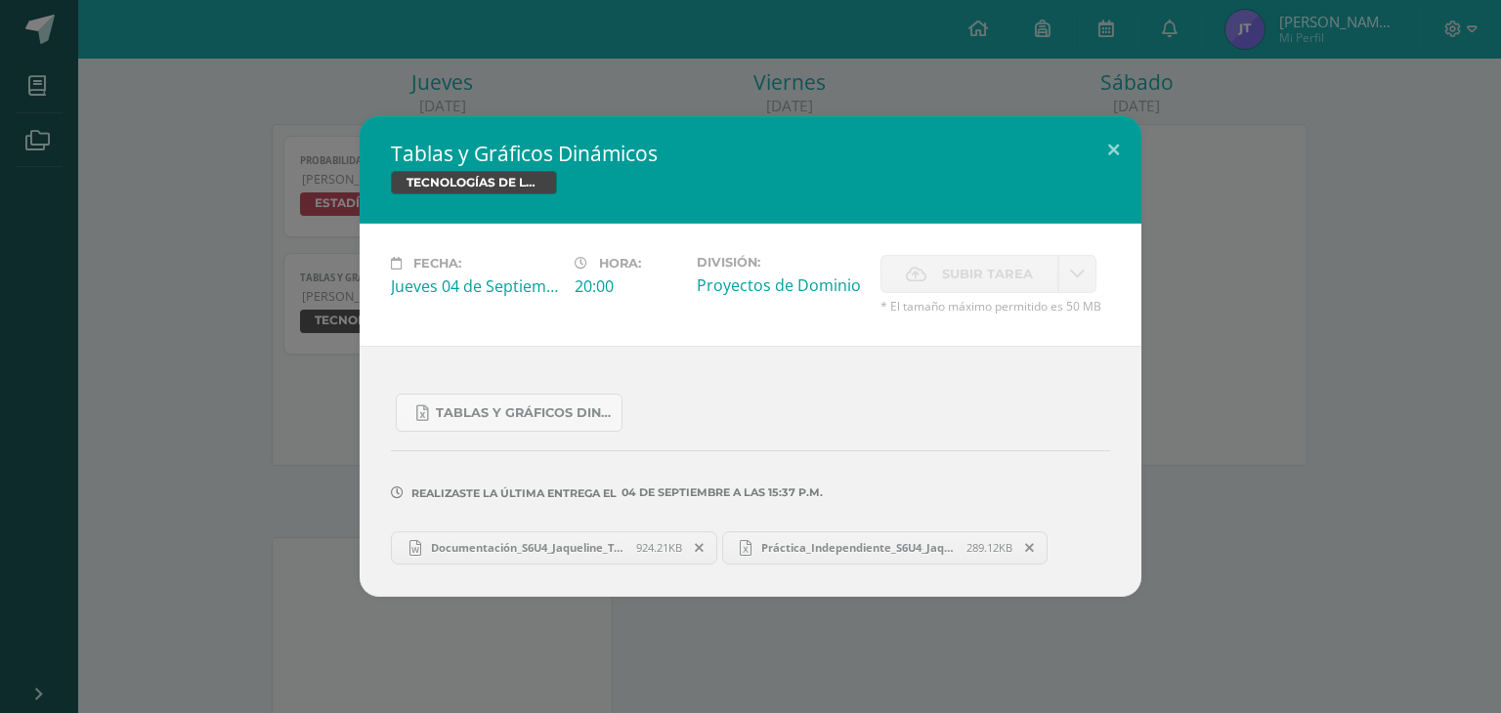
click at [583, 537] on link "Documentación_S6U4_Jaqueline_Tuiz.docx 924.21KB" at bounding box center [554, 548] width 326 height 33
click at [1101, 148] on button at bounding box center [1114, 149] width 56 height 66
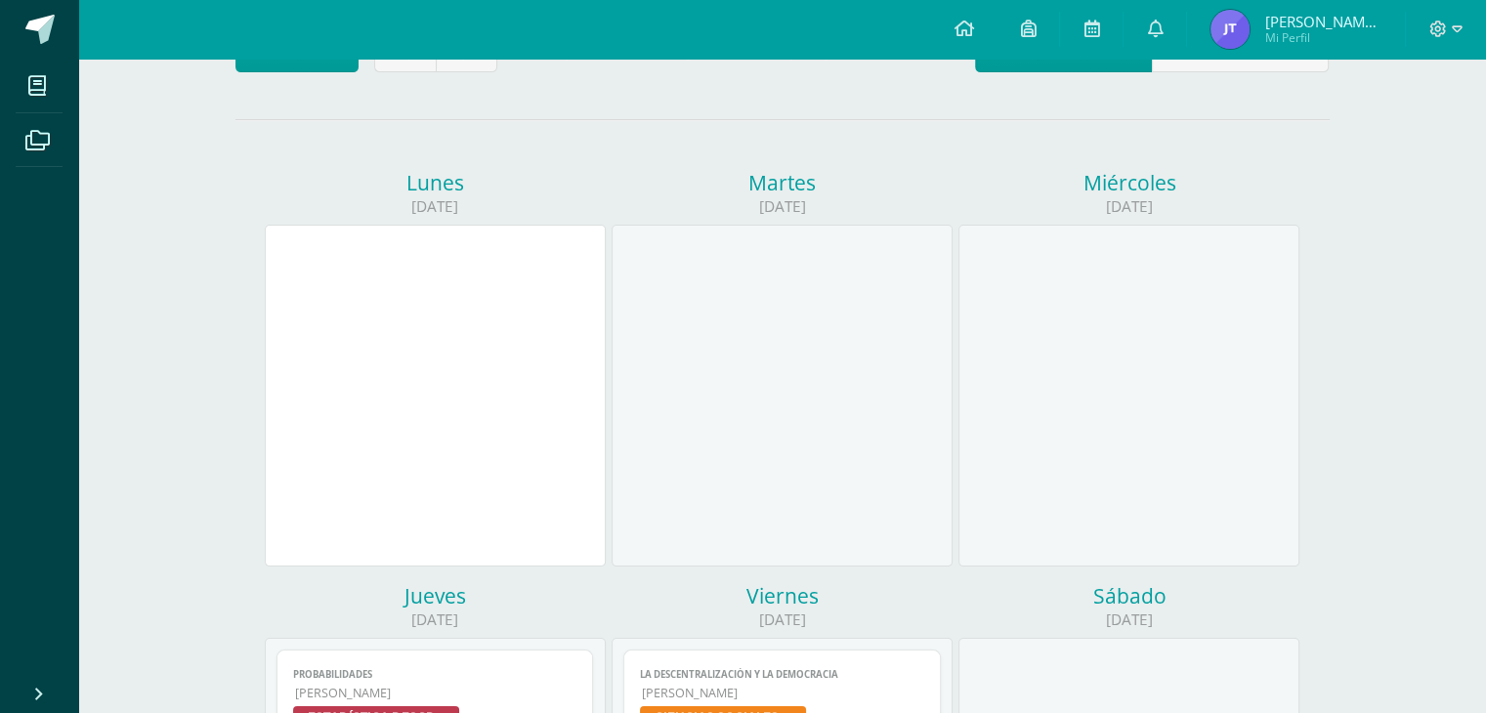
scroll to position [0, 0]
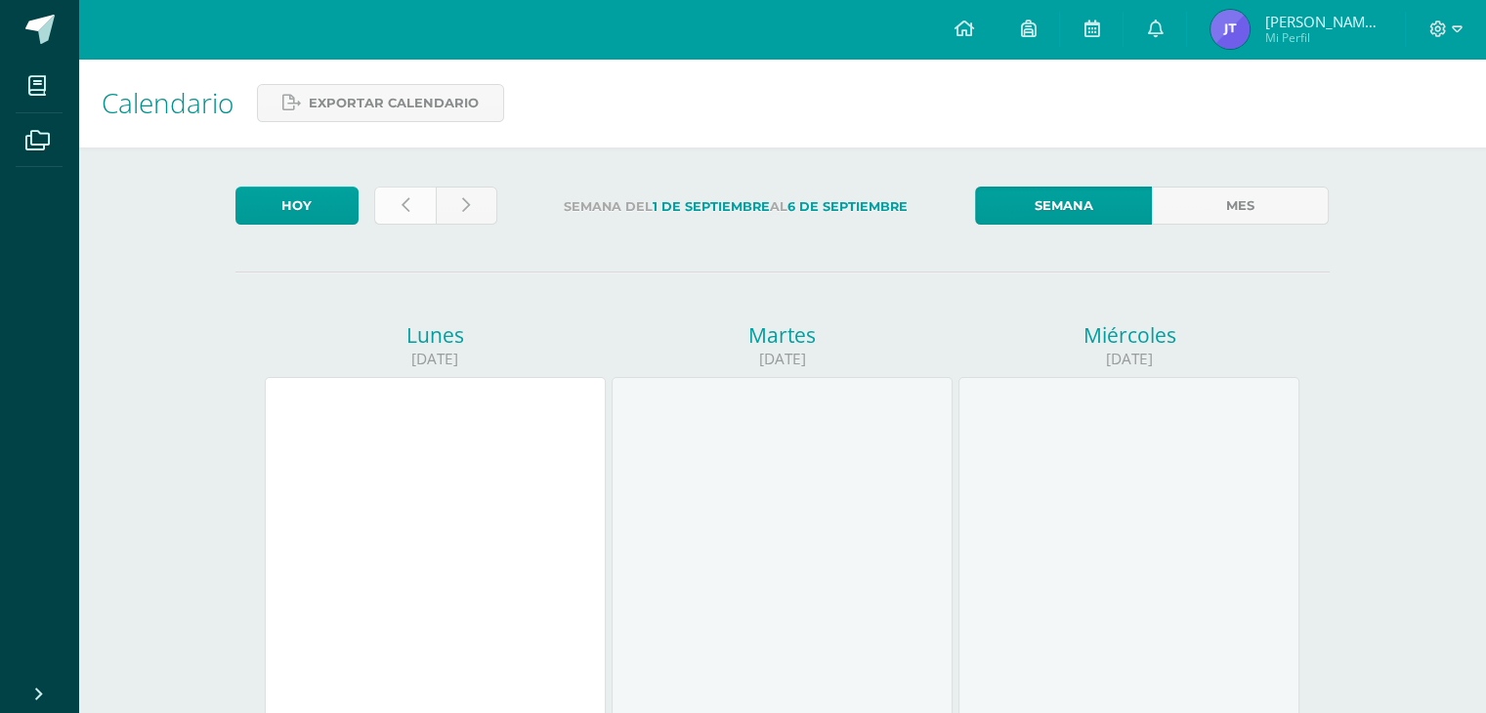
click at [414, 217] on link at bounding box center [405, 206] width 62 height 38
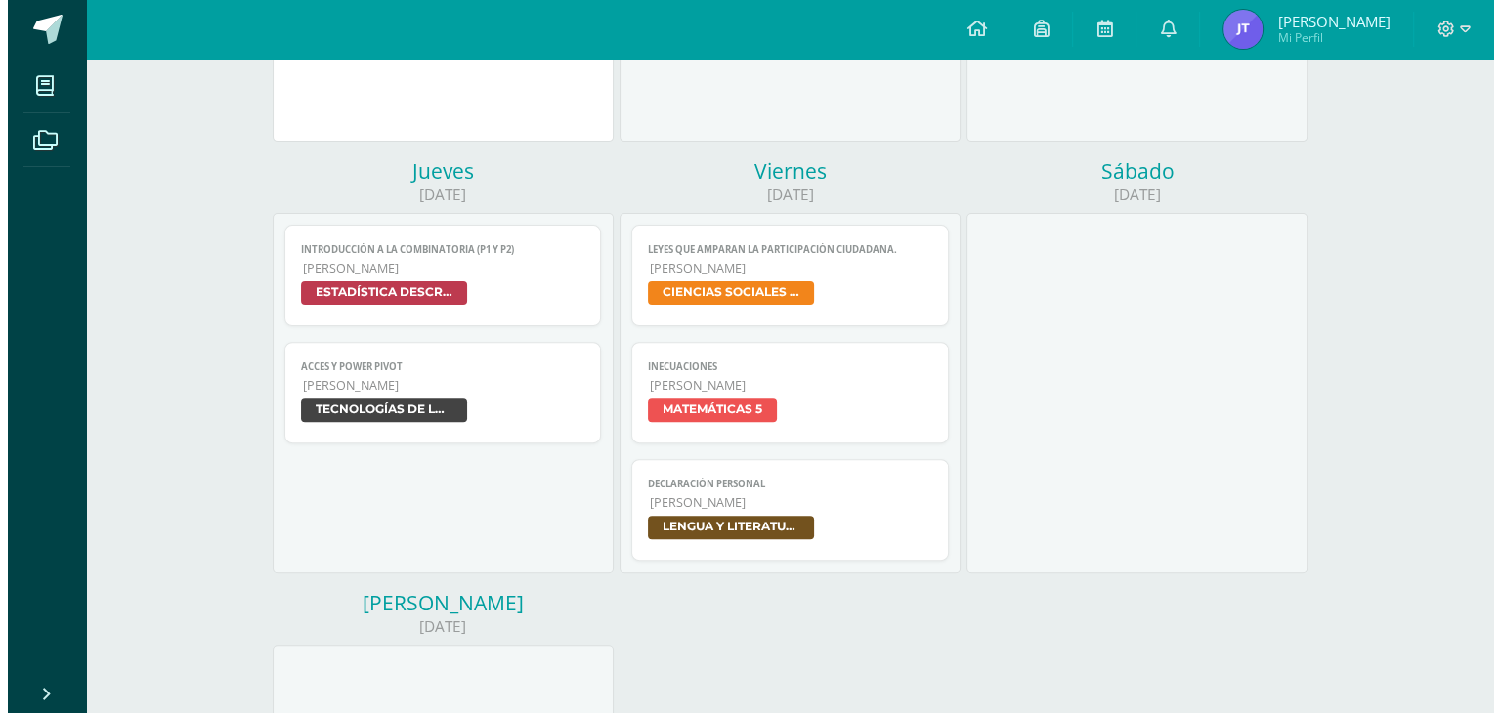
scroll to position [594, 0]
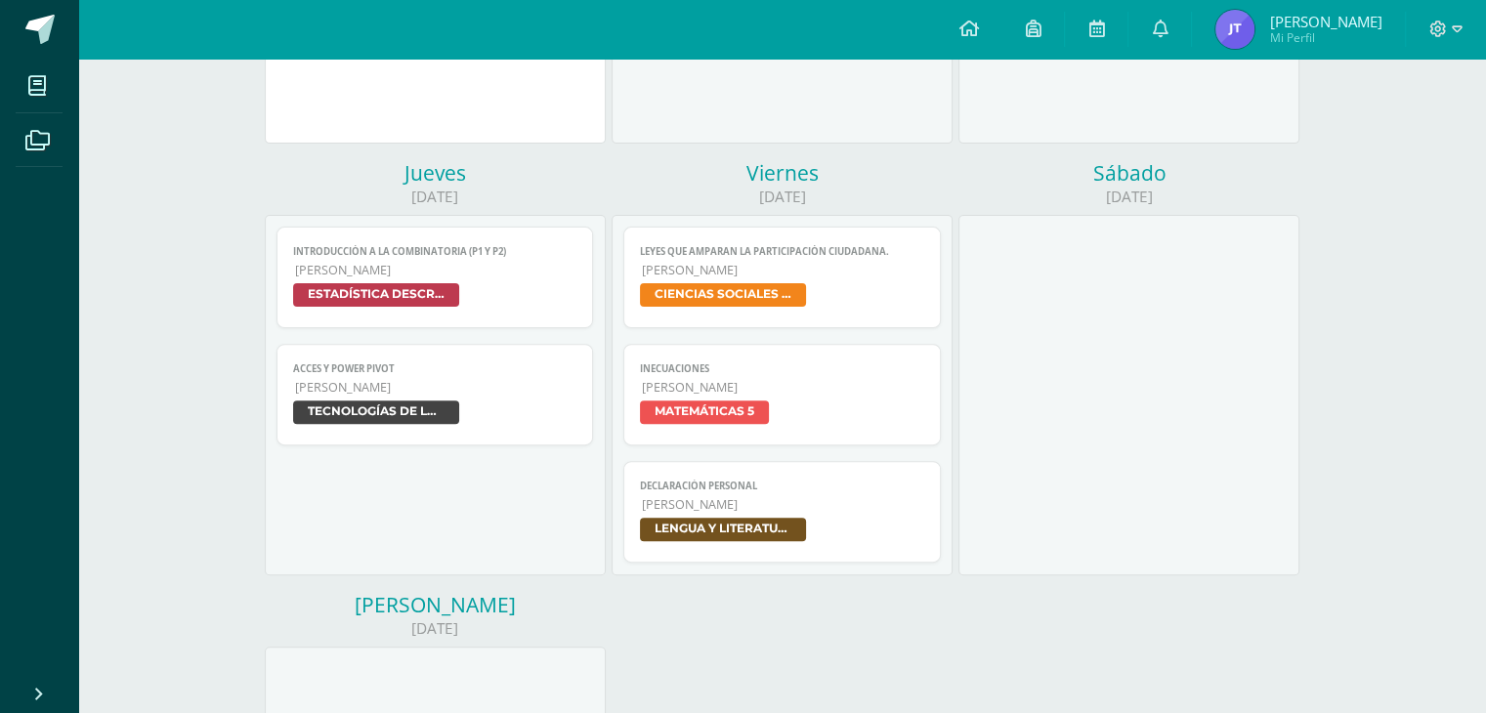
click at [515, 392] on span "[PERSON_NAME]" at bounding box center [436, 387] width 282 height 17
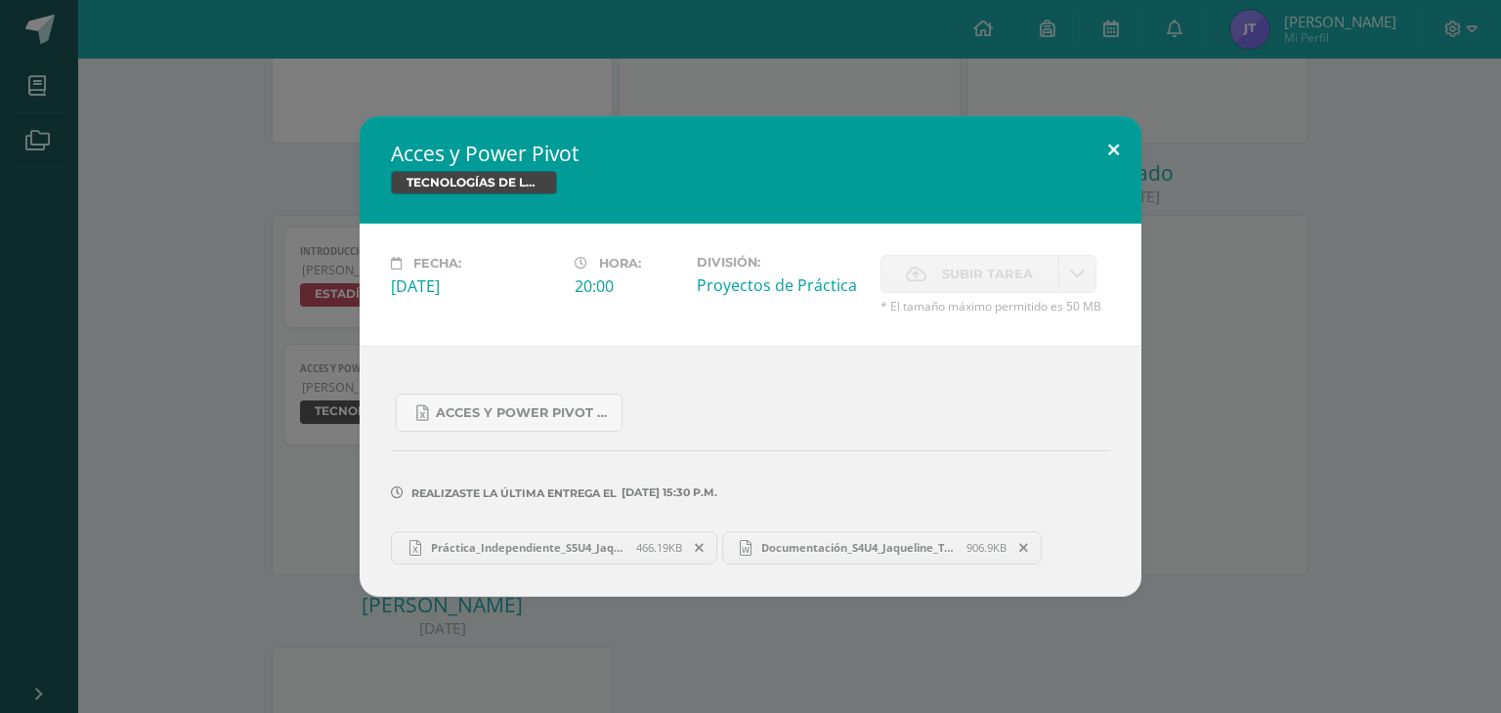
click at [1106, 152] on button at bounding box center [1114, 149] width 56 height 66
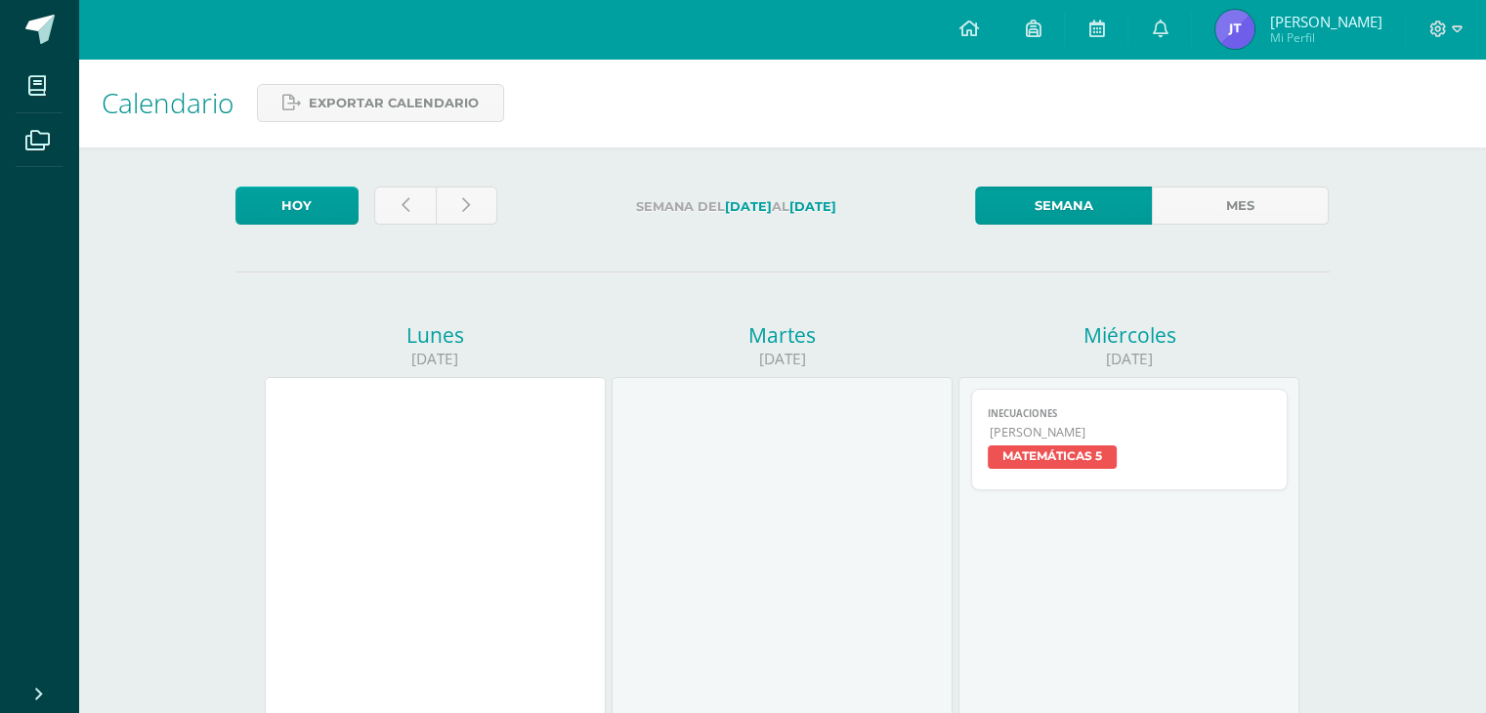
scroll to position [0, 0]
click at [422, 196] on link at bounding box center [405, 206] width 62 height 38
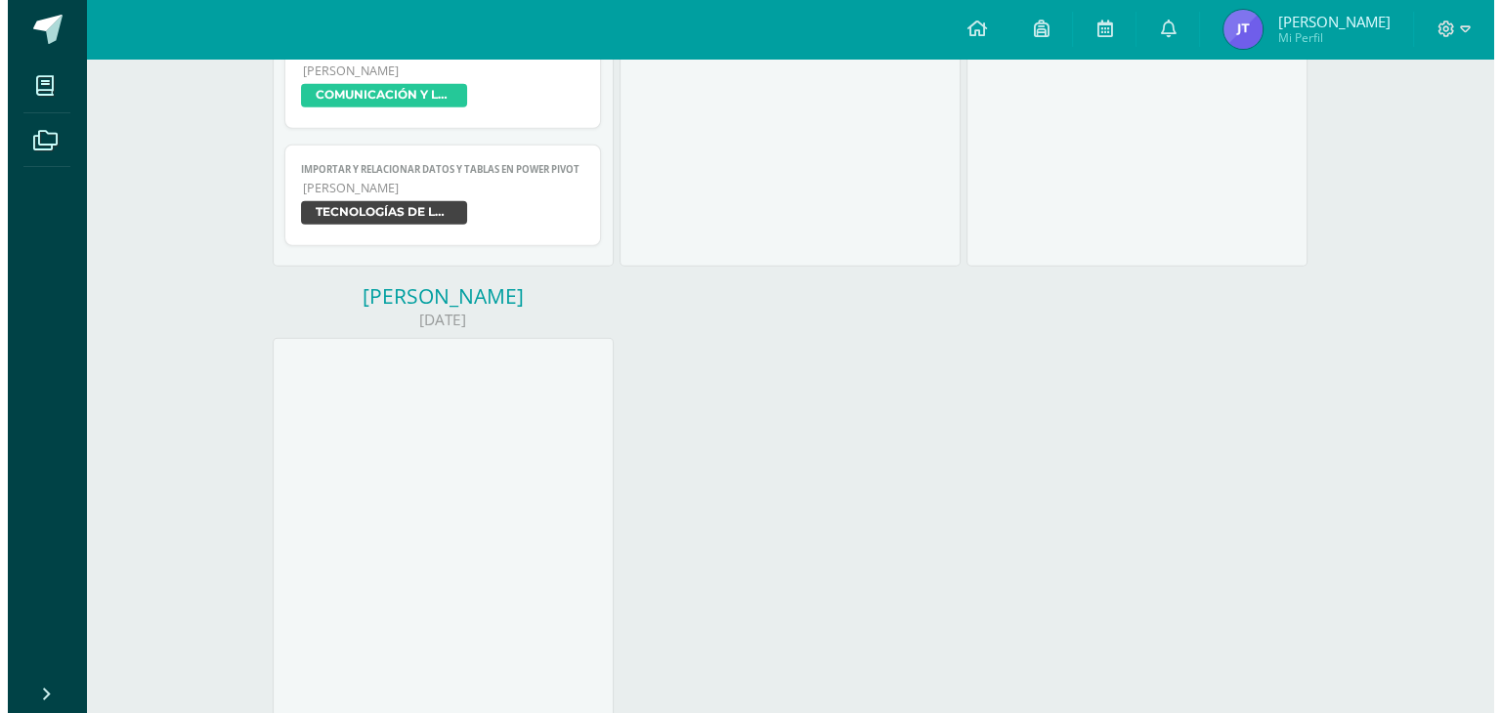
scroll to position [5385, 0]
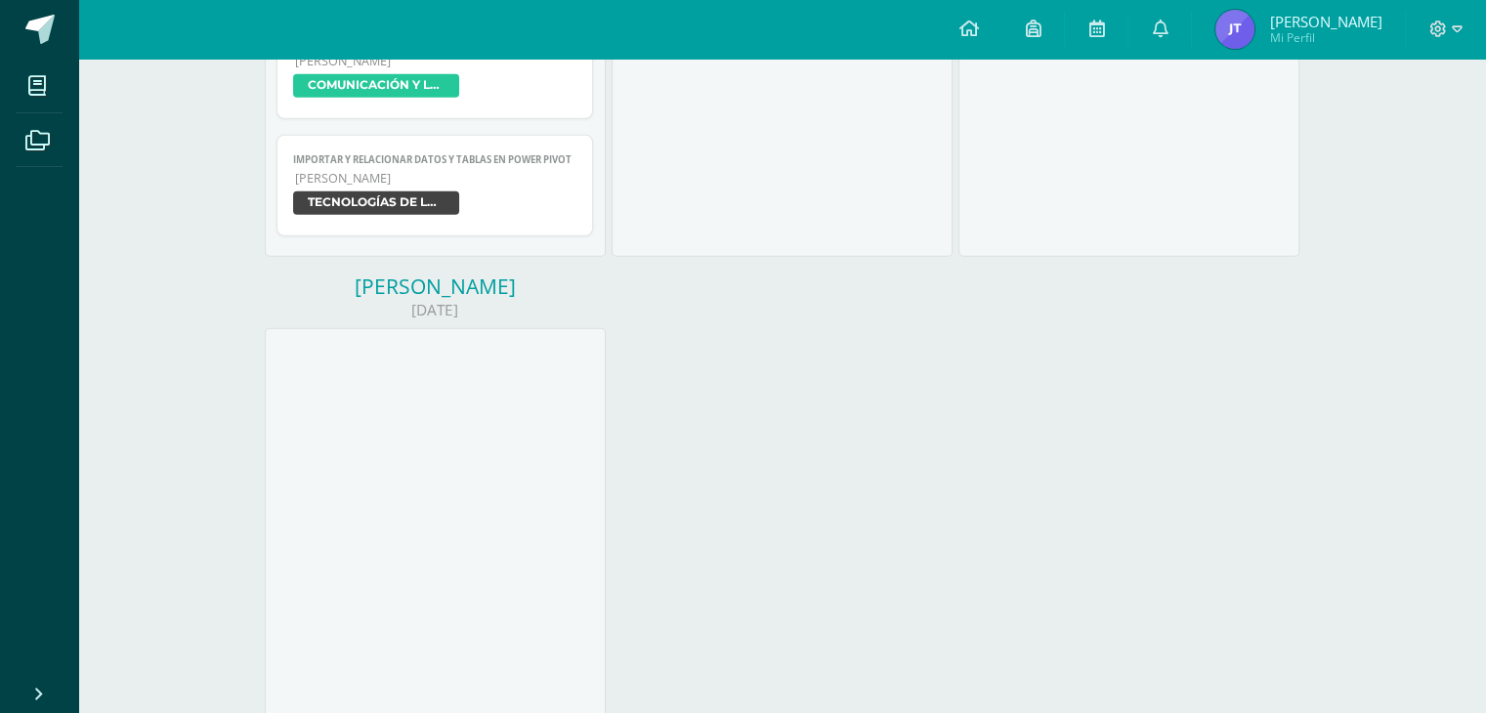
click at [520, 187] on span "[PERSON_NAME]" at bounding box center [436, 178] width 282 height 17
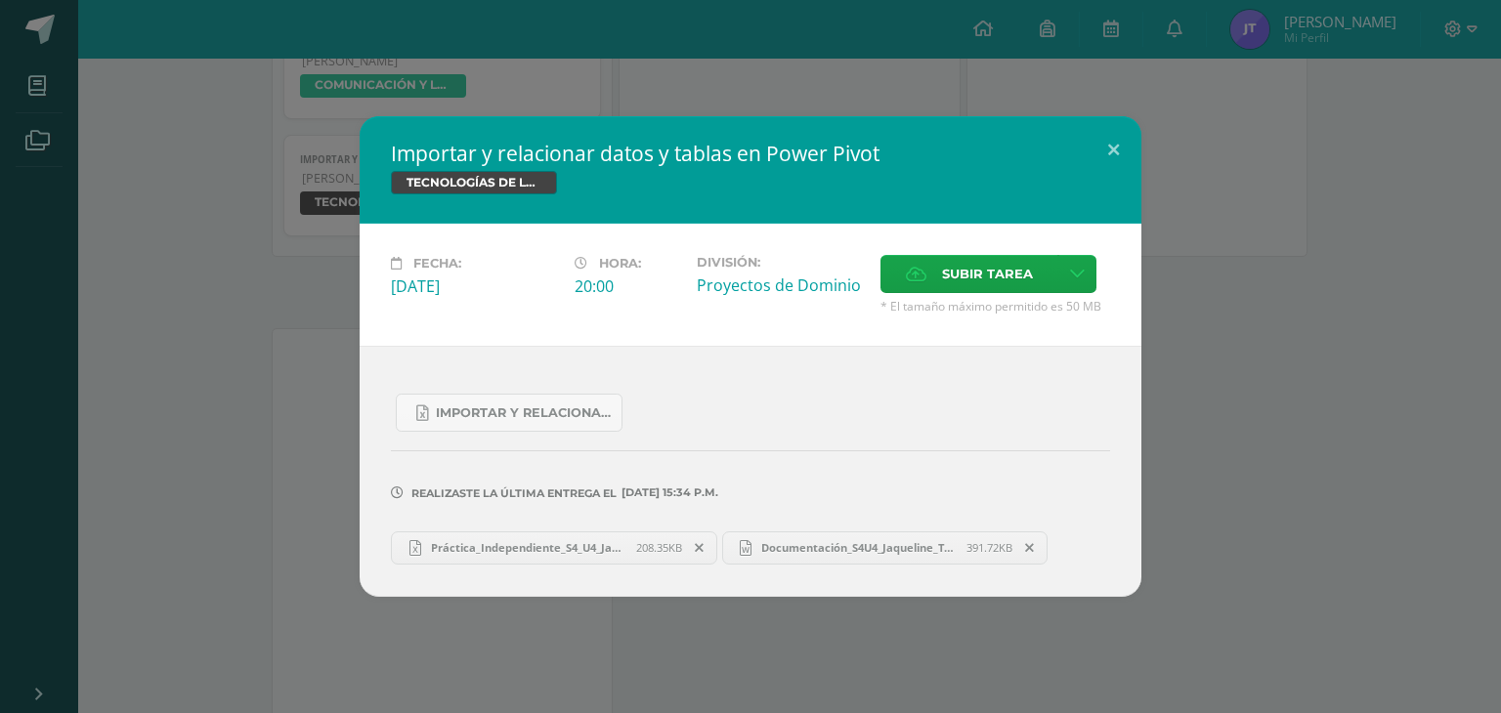
click at [823, 553] on span "Documentación_S4U4_Jaqueline_Tuiz.docx" at bounding box center [858, 547] width 215 height 15
click at [1114, 153] on button at bounding box center [1114, 149] width 56 height 66
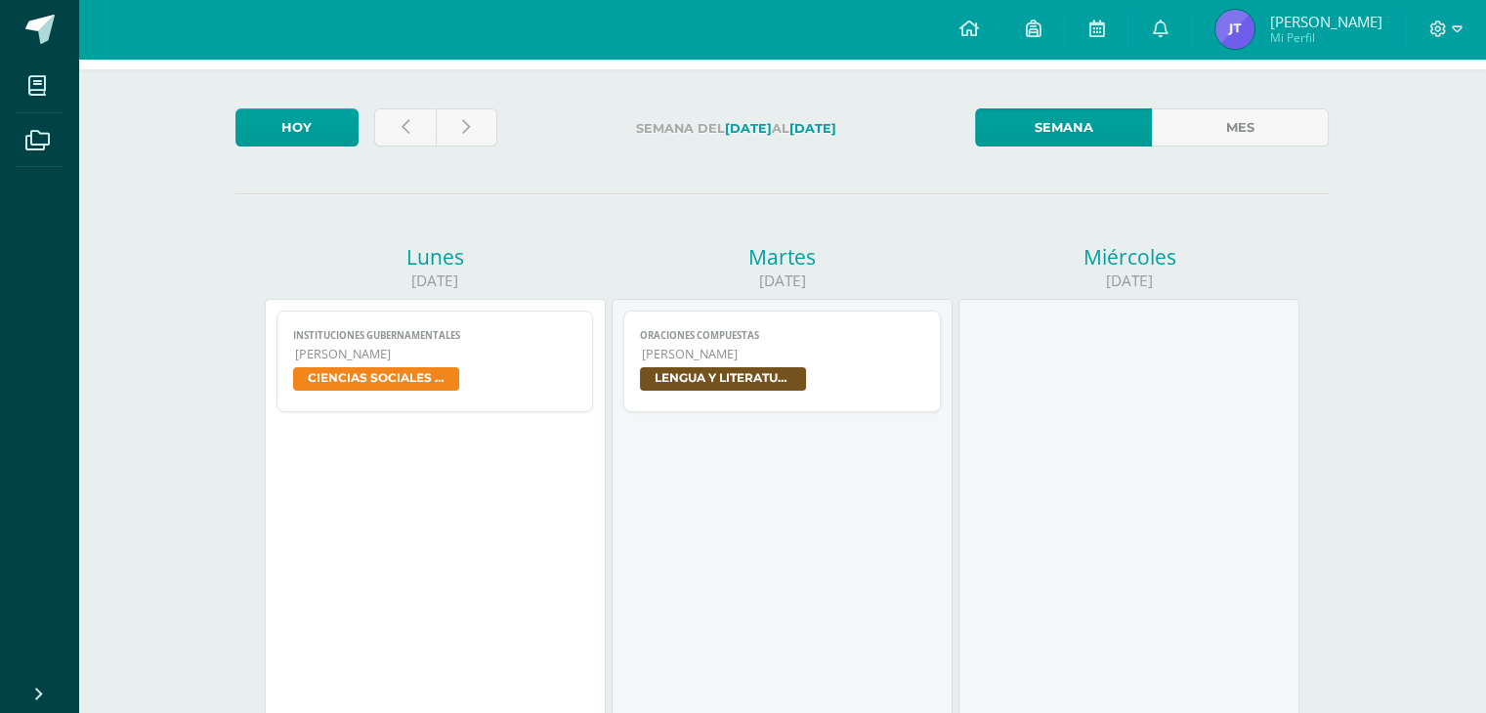
scroll to position [0, 0]
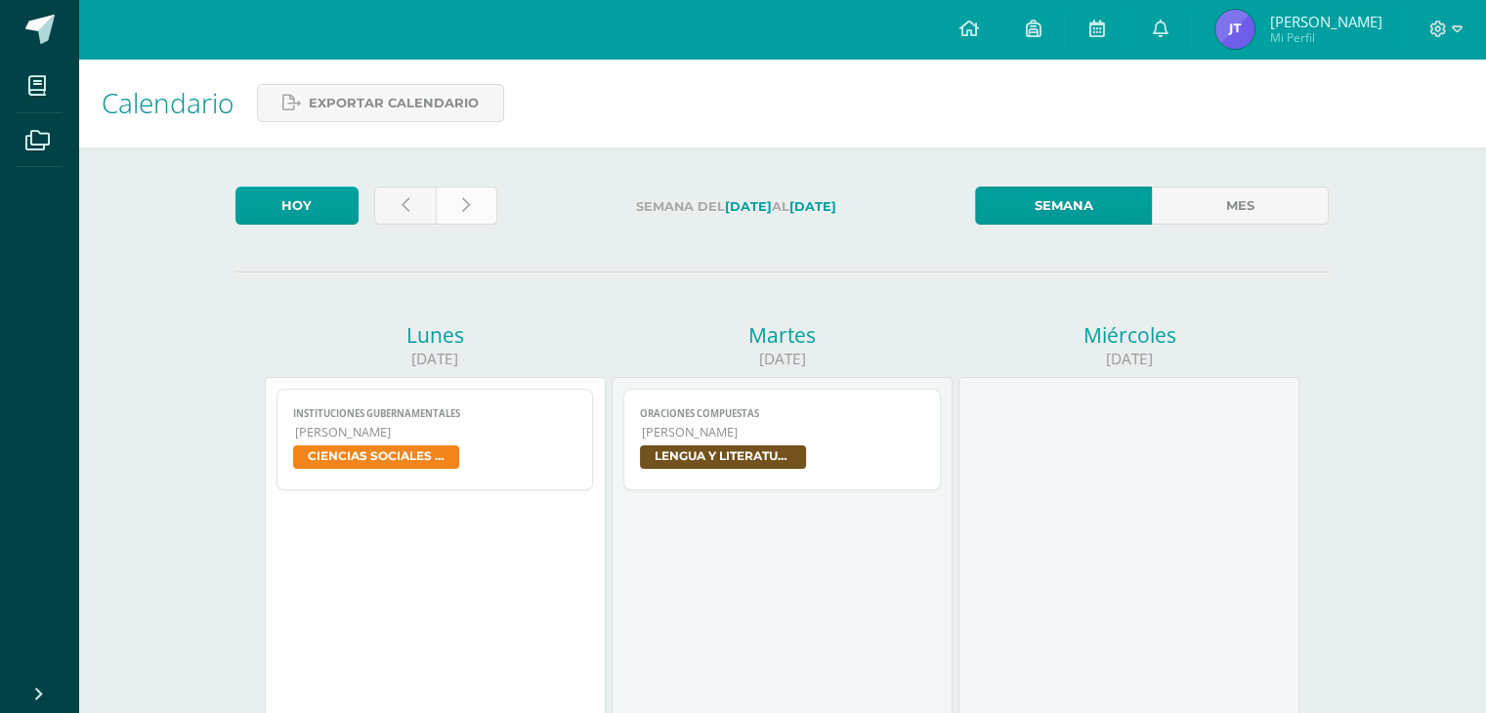
click at [466, 216] on link at bounding box center [467, 206] width 62 height 38
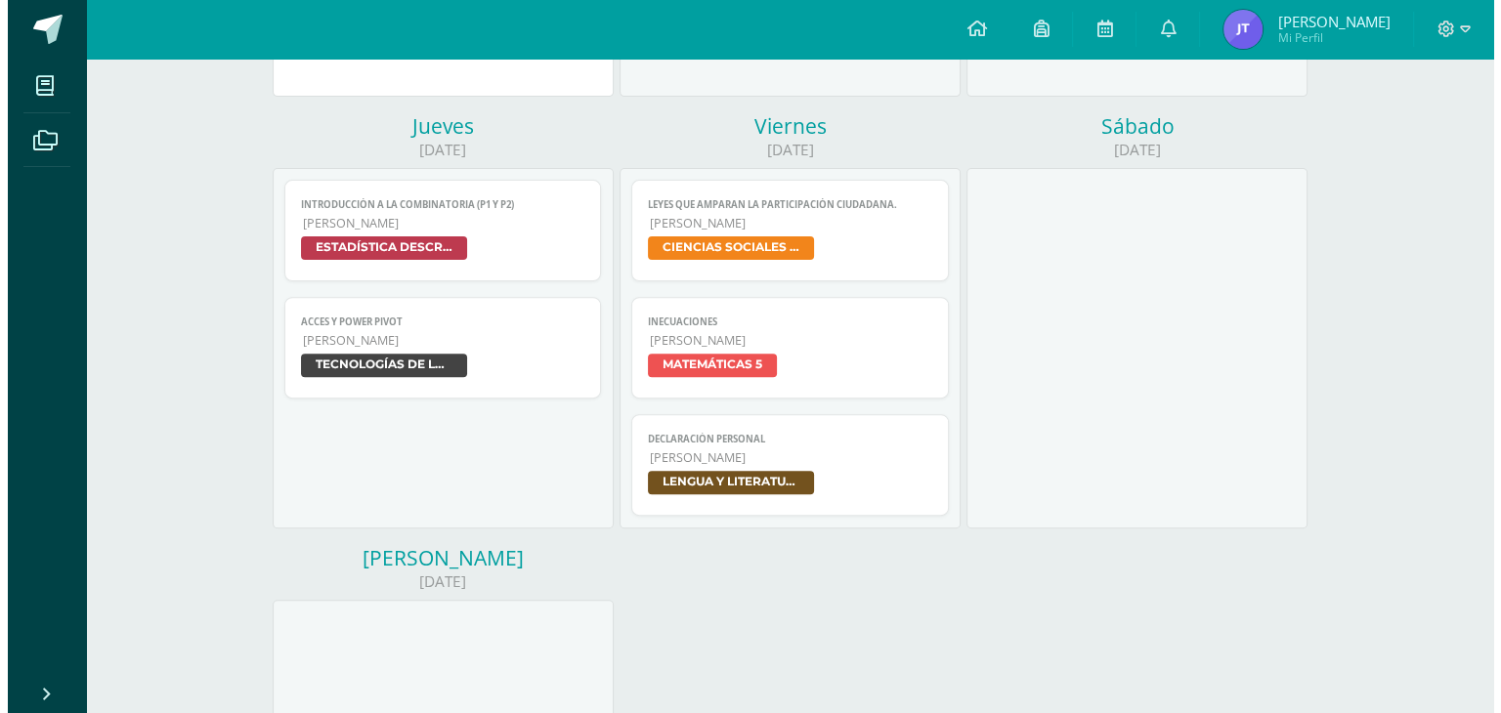
scroll to position [645, 0]
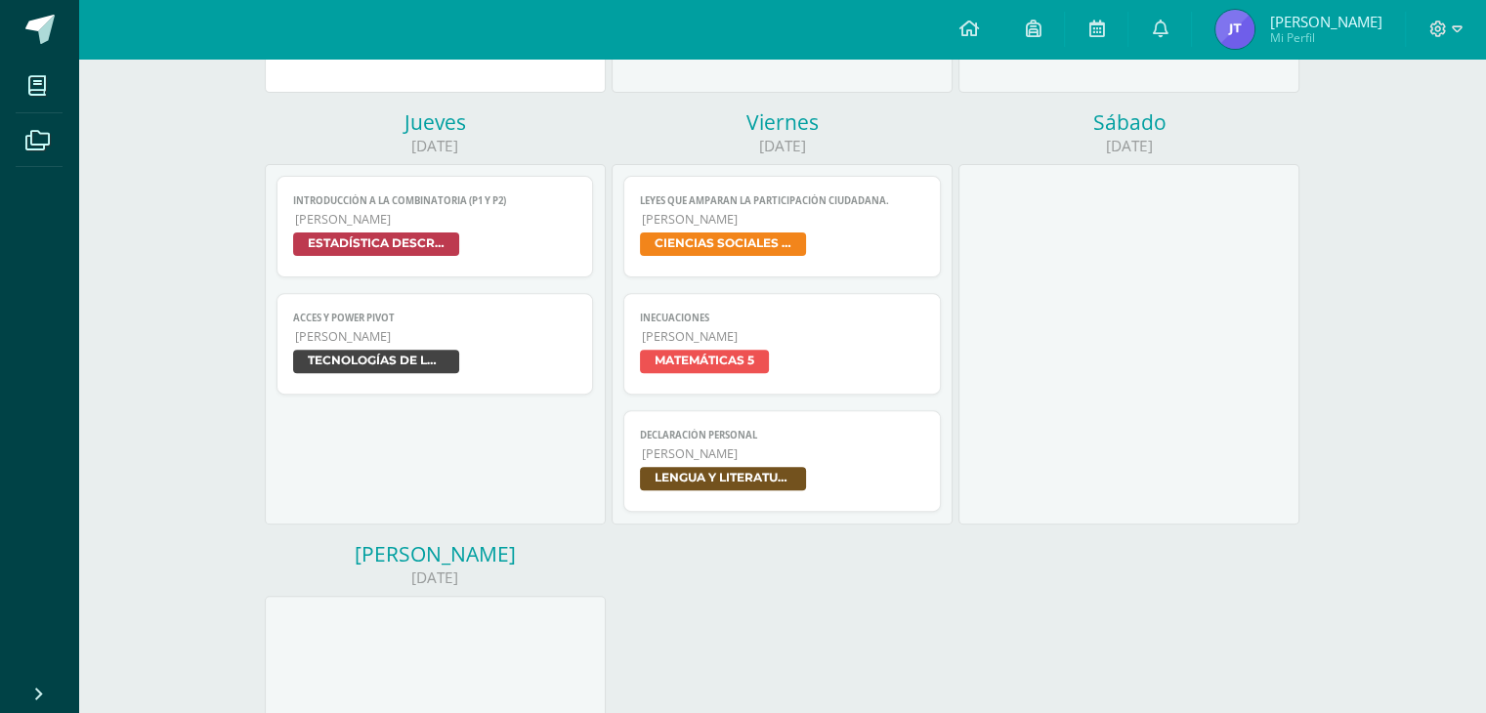
click at [493, 395] on link "Acces y Power Pivot Quinto Bachillerato TECNOLOGÍAS DE LA INFORMACIÓN Y LA COMU…" at bounding box center [436, 344] width 318 height 102
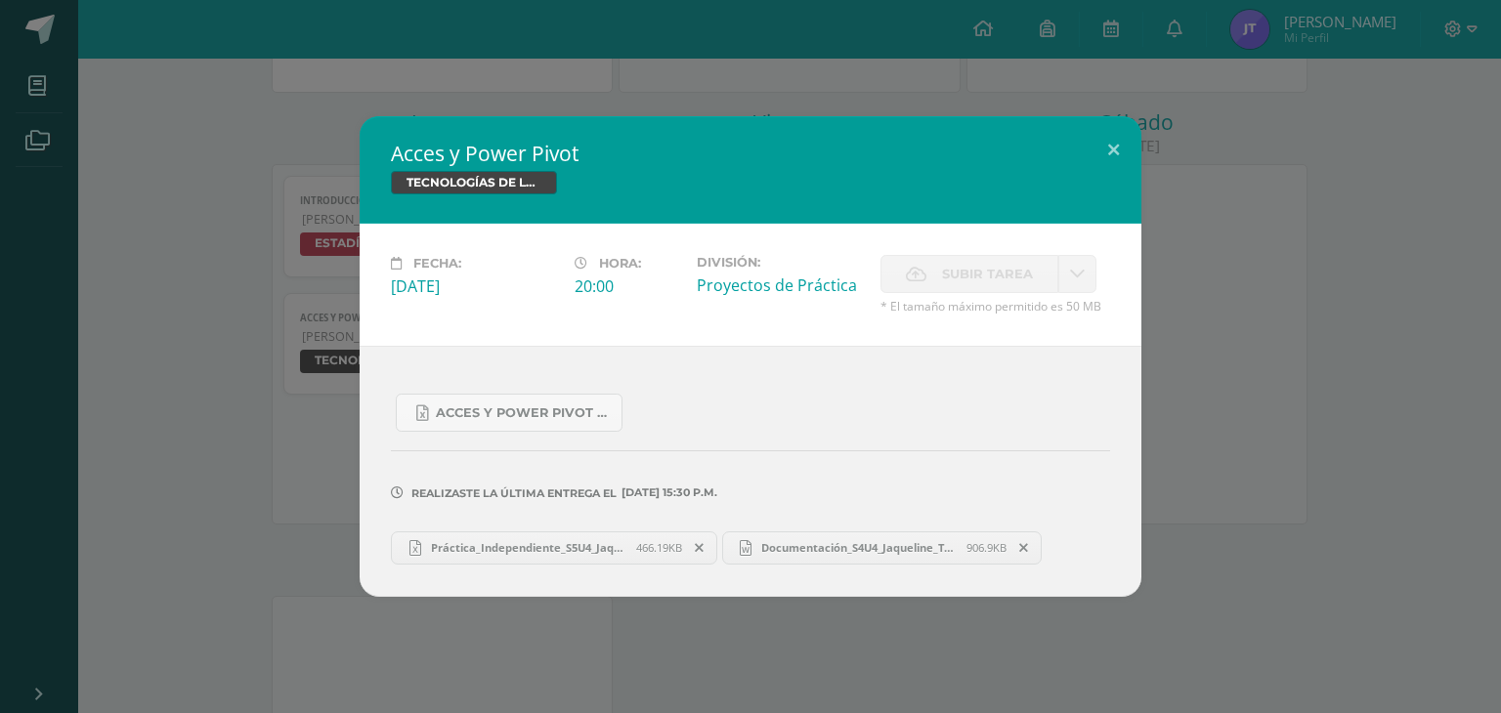
click at [817, 556] on link "Documentación_S4U4_Jaqueline_Tuiz_Par.docx 906.9KB" at bounding box center [882, 548] width 321 height 33
